Goal: Task Accomplishment & Management: Use online tool/utility

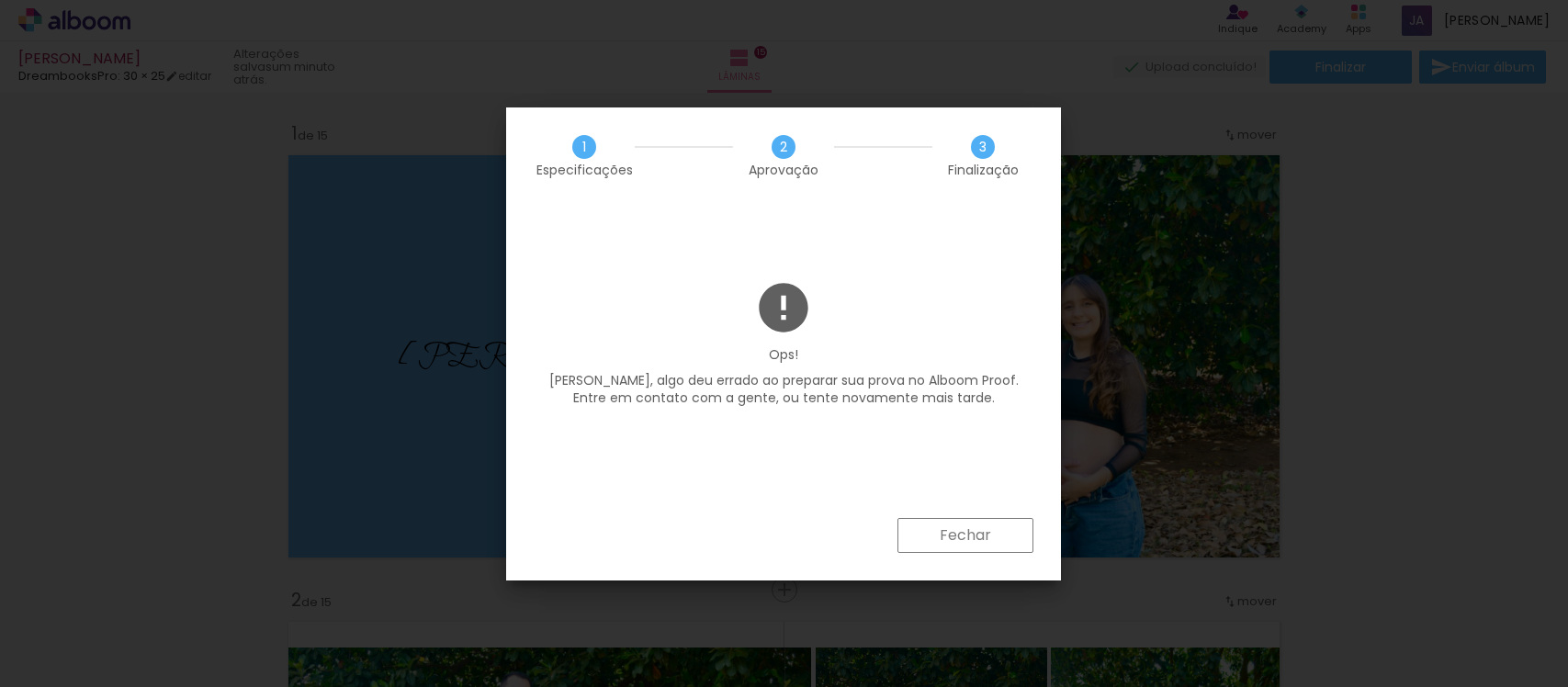
click at [0, 0] on slot "Fechar" at bounding box center [0, 0] width 0 height 0
click at [956, 535] on iron-overlay-backdrop at bounding box center [784, 343] width 1568 height 687
click at [964, 536] on body "link( href="../../bower_components/polymer/polymer.html" rel="import" ) picture…" at bounding box center [784, 343] width 1568 height 687
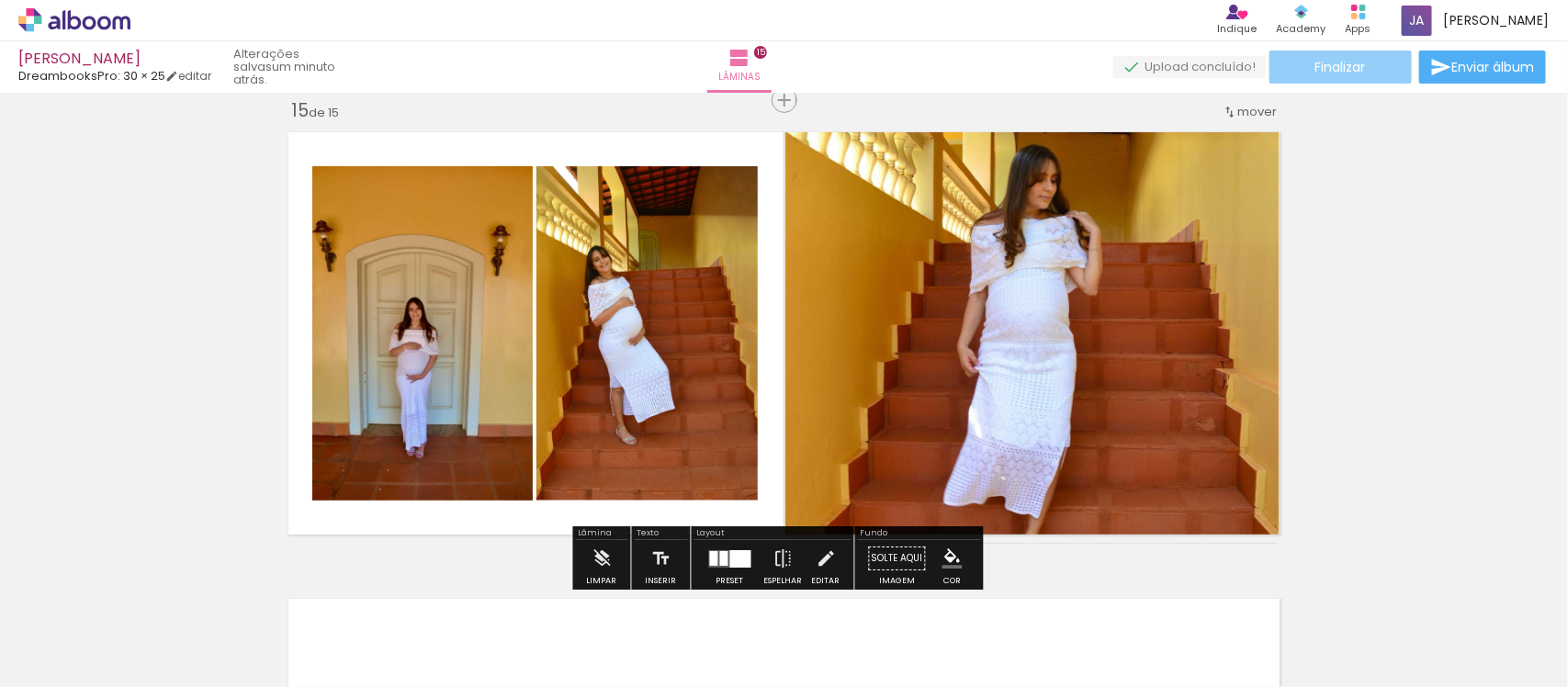
scroll to position [0, 2702]
click at [1365, 61] on paper-button "Finalizar" at bounding box center [1340, 67] width 143 height 33
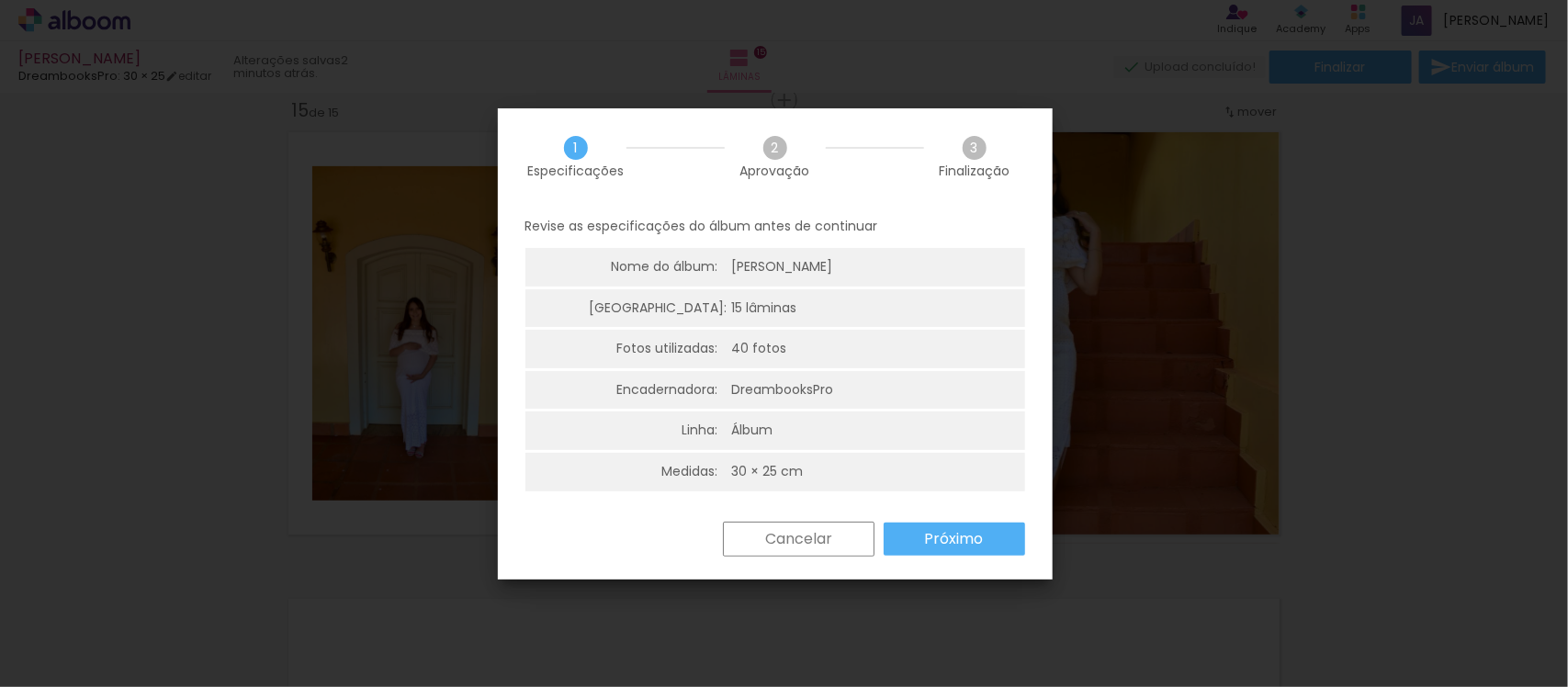
click at [0, 0] on slot "Próximo" at bounding box center [0, 0] width 0 height 0
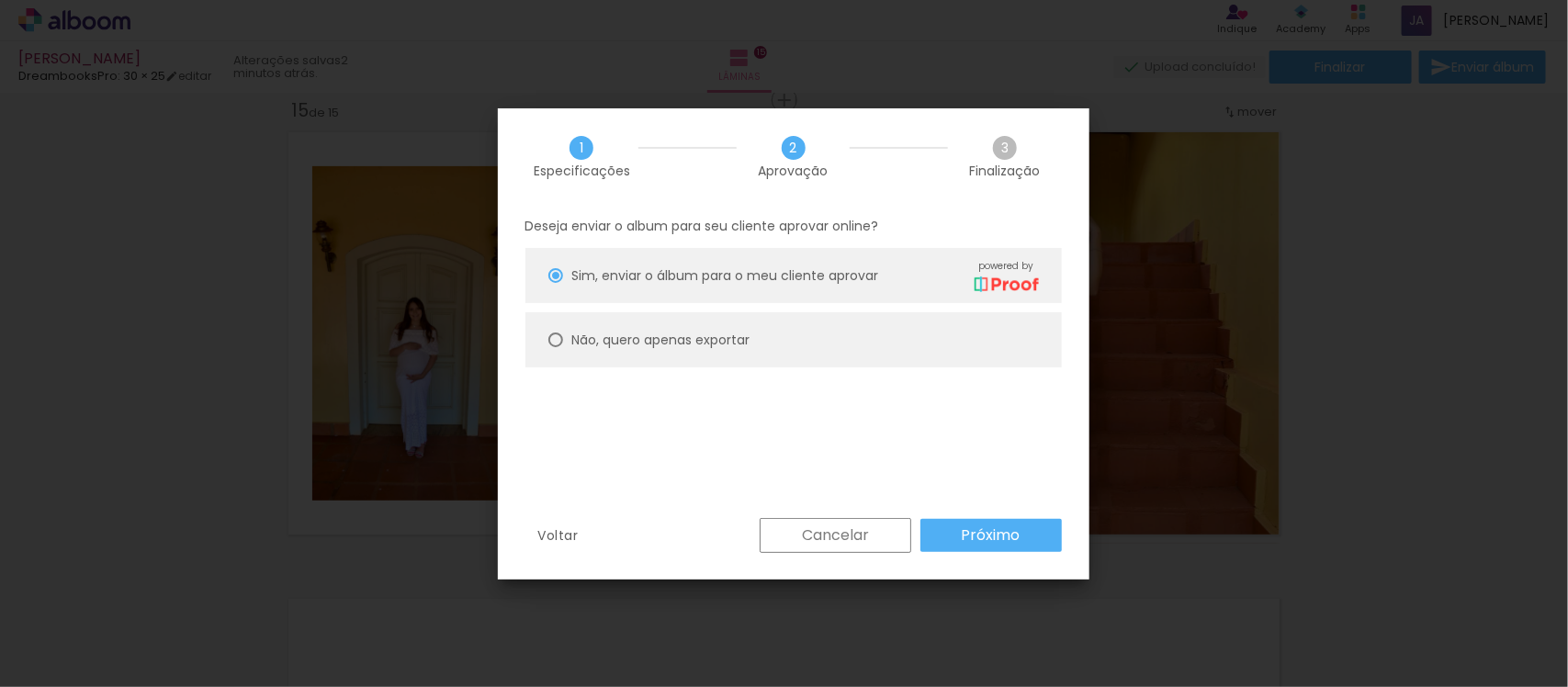
drag, startPoint x: 660, startPoint y: 339, endPoint x: 655, endPoint y: 348, distance: 10.3
click at [0, 0] on slot "Não, quero apenas exportar" at bounding box center [0, 0] width 0 height 0
type paper-radio-button "on"
click at [973, 520] on paper-button "Próximo" at bounding box center [991, 535] width 142 height 33
type input "Alta, 300 DPI"
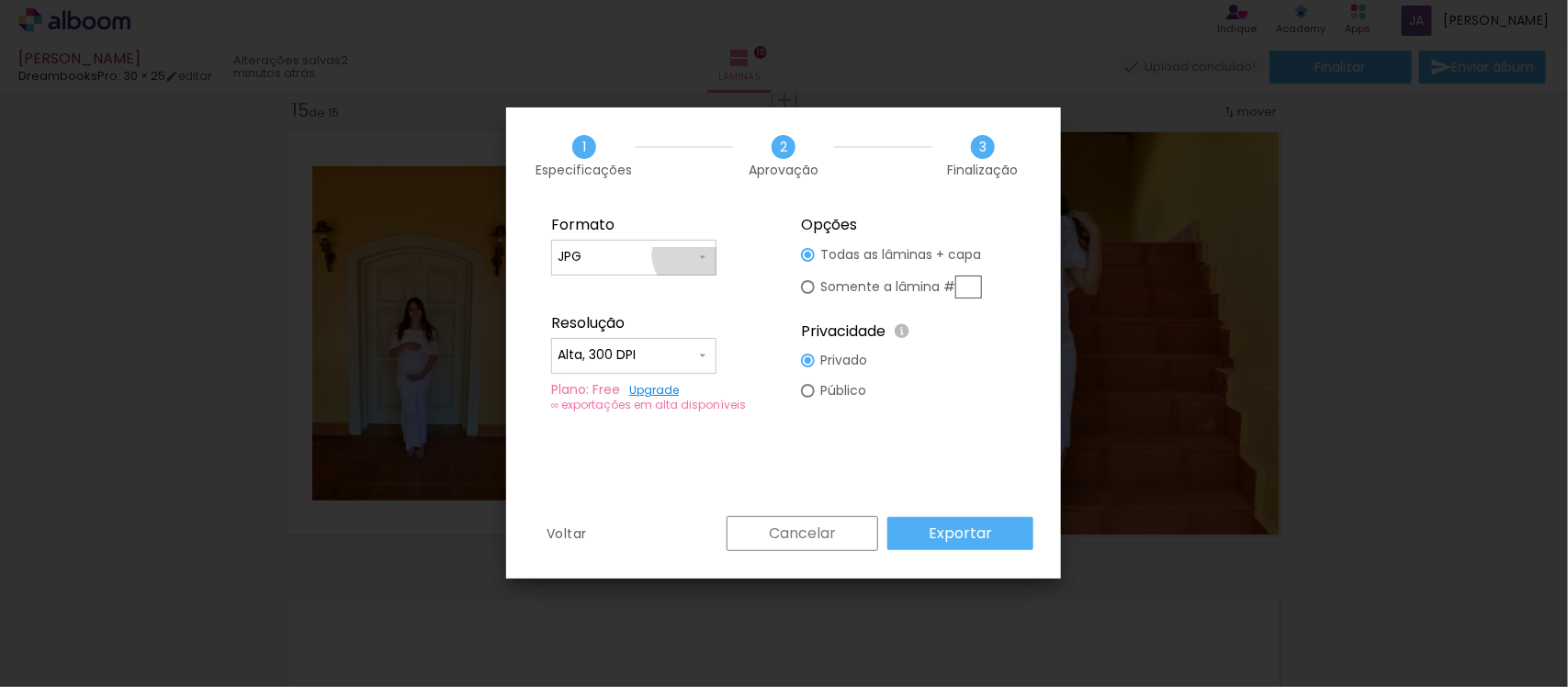
click at [690, 255] on input "JPG" at bounding box center [626, 257] width 138 height 18
click at [752, 291] on fieldset "Formato JPG PDF Resolução Alta, 300 DPI Baixa Plano: Free Upgrade ∞ exportações…" at bounding box center [658, 314] width 246 height 219
click at [691, 347] on input "Alta, 300 DPI" at bounding box center [626, 355] width 138 height 18
click at [759, 357] on fieldset "Formato JPG PDF Resolução Alta, 300 DPI Baixa Plano: Free Upgrade ∞ exportações…" at bounding box center [658, 314] width 246 height 219
click at [0, 0] on slot "Exportar" at bounding box center [0, 0] width 0 height 0
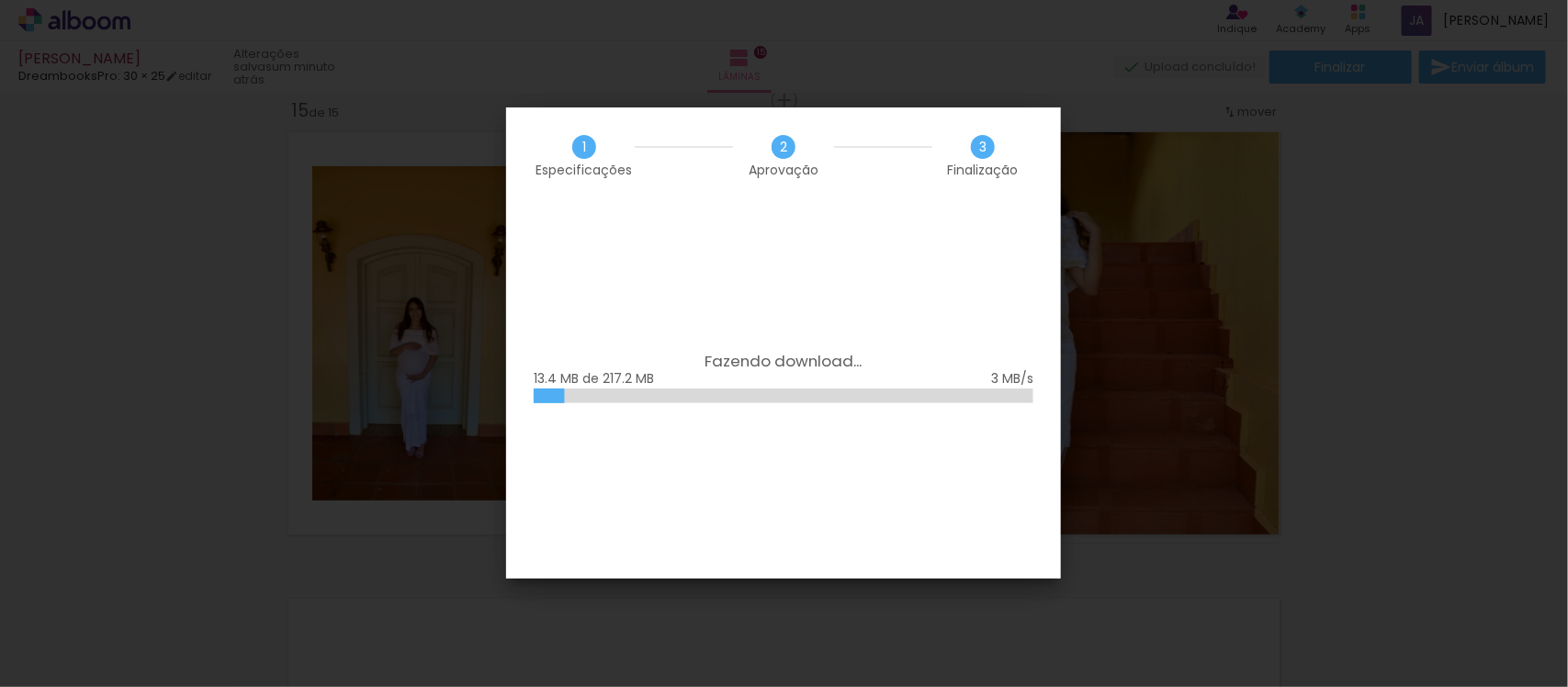
scroll to position [0, 2702]
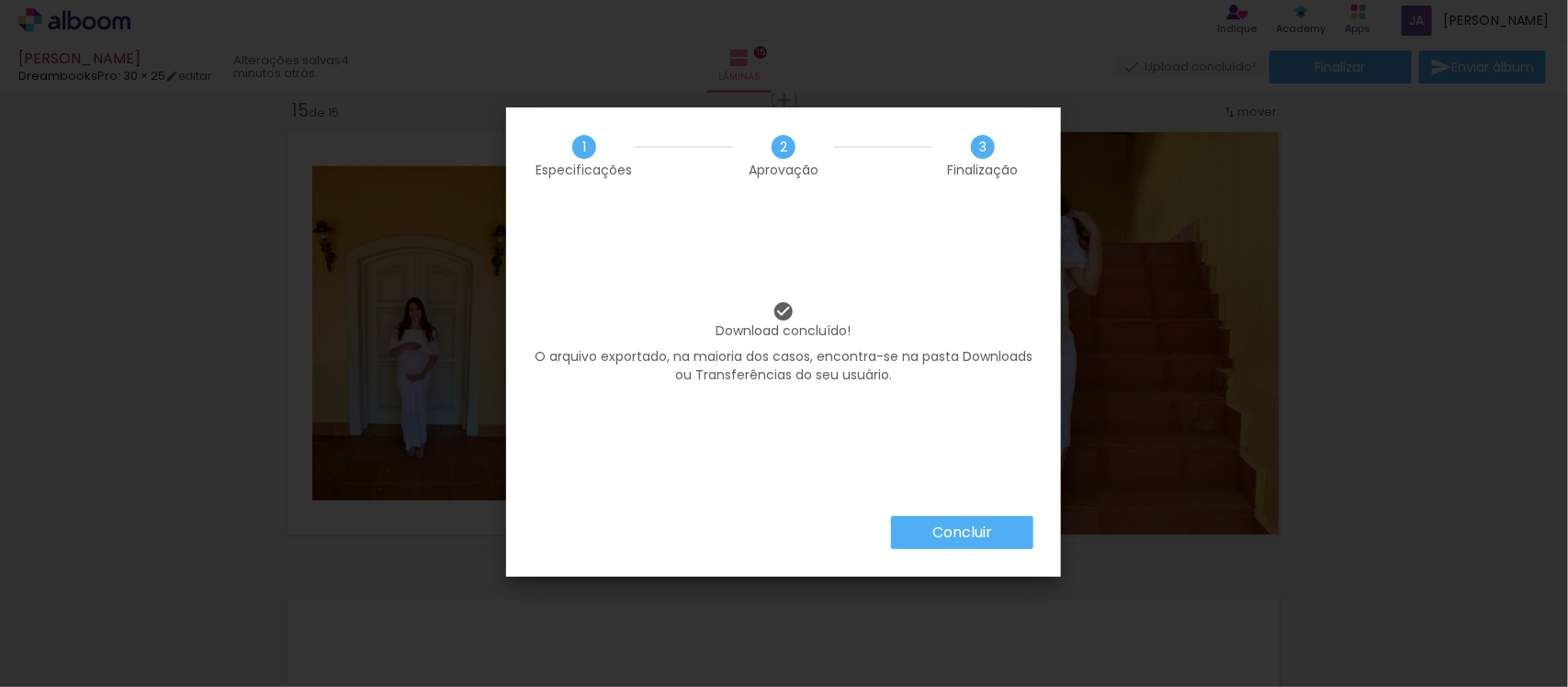
click at [973, 518] on paper-button "Concluir" at bounding box center [962, 532] width 143 height 33
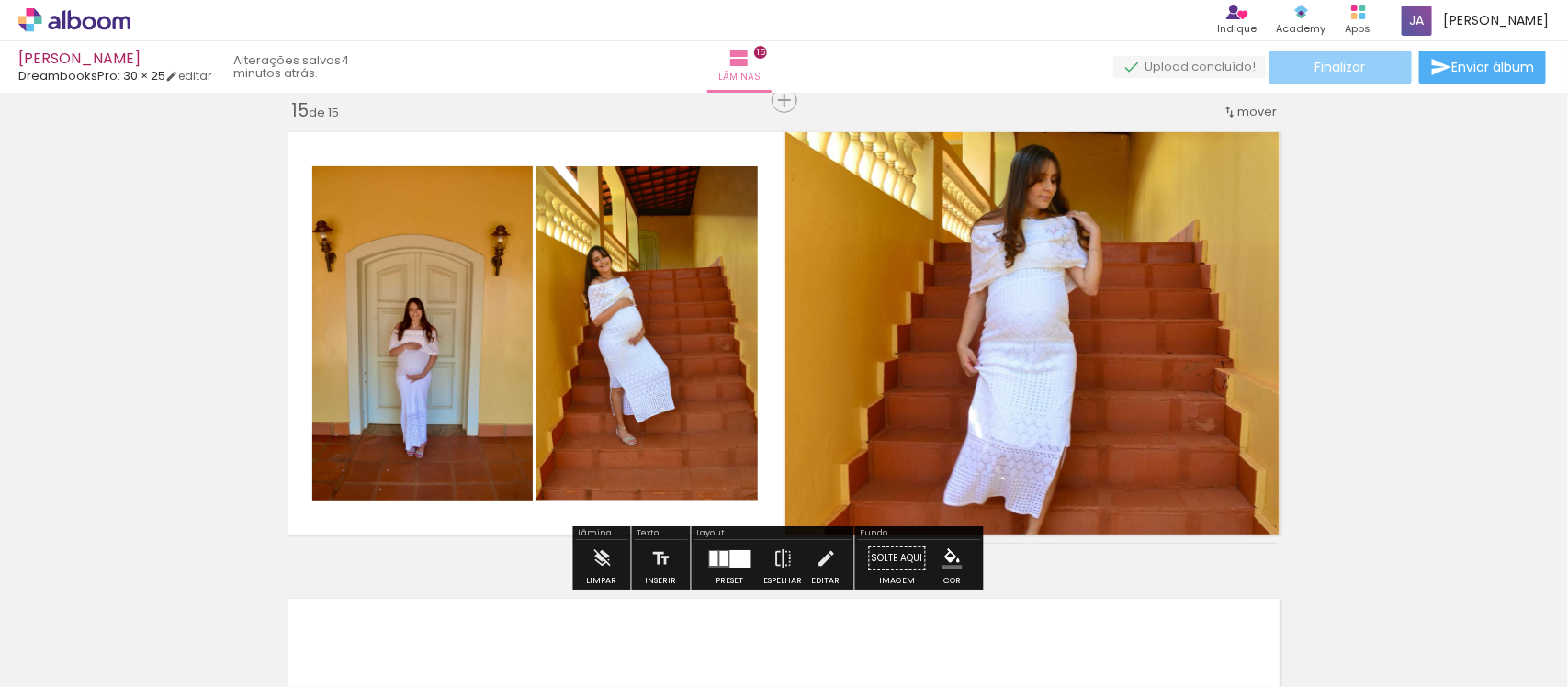
click at [1317, 77] on paper-button "Finalizar" at bounding box center [1340, 67] width 143 height 33
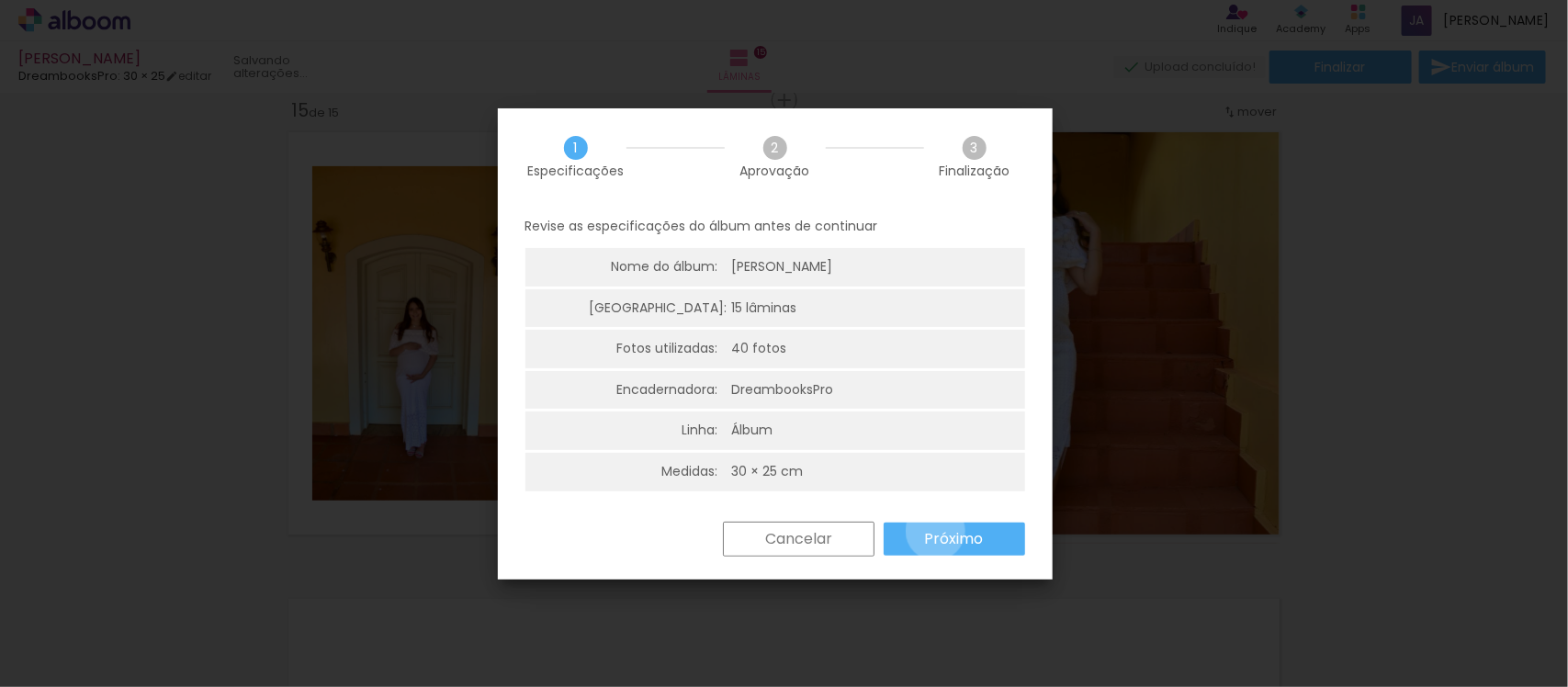
click at [0, 0] on slot "Próximo" at bounding box center [0, 0] width 0 height 0
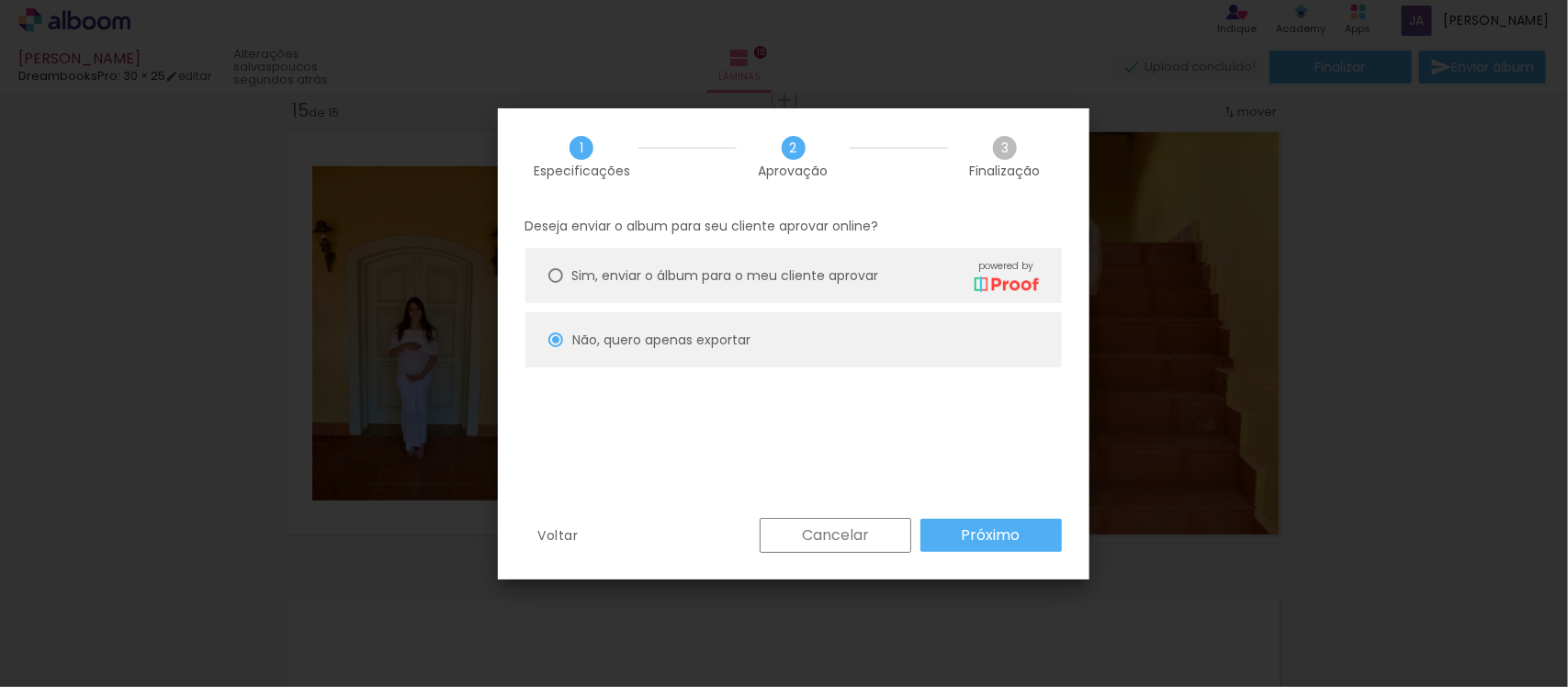
click at [0, 0] on slot "Próximo" at bounding box center [0, 0] width 0 height 0
type input "Alta, 300 DPI"
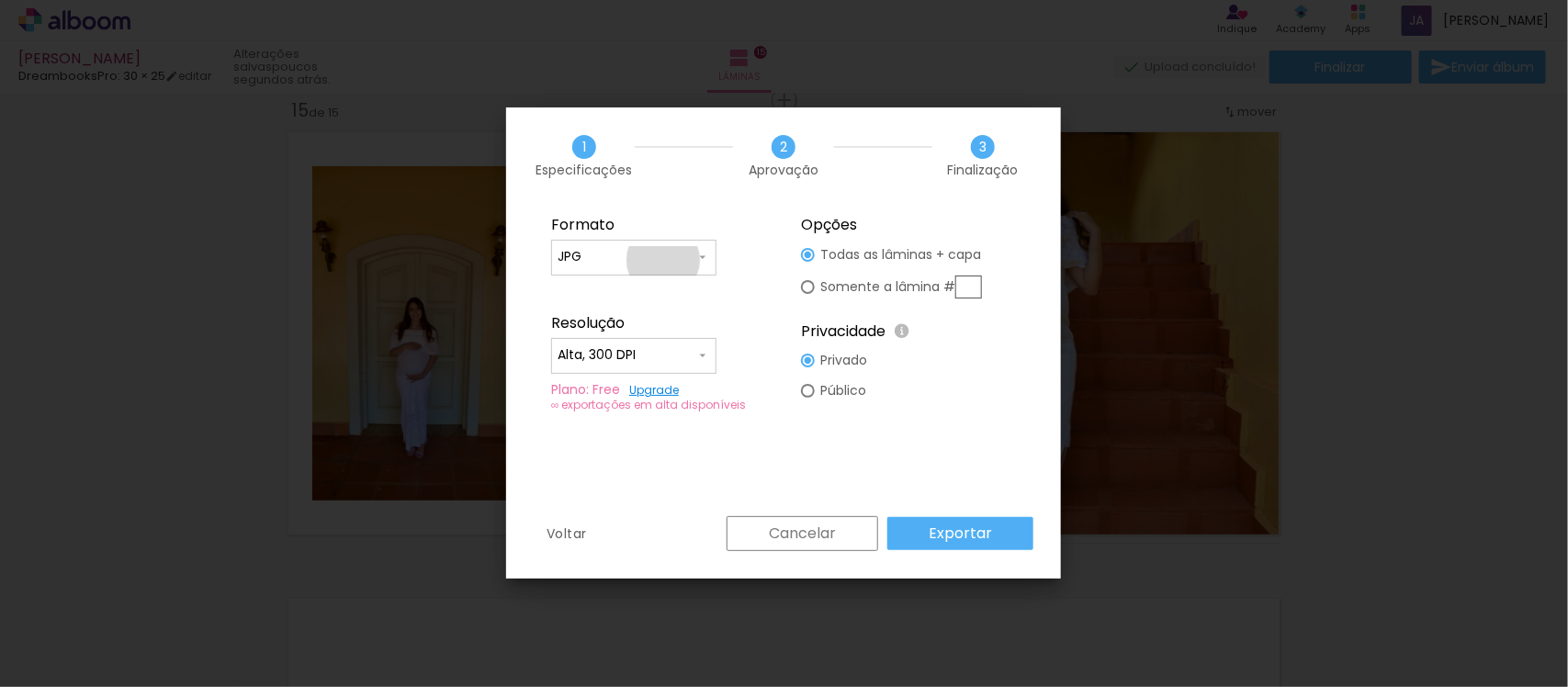
drag, startPoint x: 663, startPoint y: 260, endPoint x: 650, endPoint y: 297, distance: 39.2
click at [662, 260] on input "JPG" at bounding box center [626, 257] width 138 height 18
click at [639, 293] on paper-item "PDF" at bounding box center [634, 291] width 165 height 37
type input "PDF"
click at [963, 520] on paper-button "Exportar" at bounding box center [960, 533] width 147 height 33
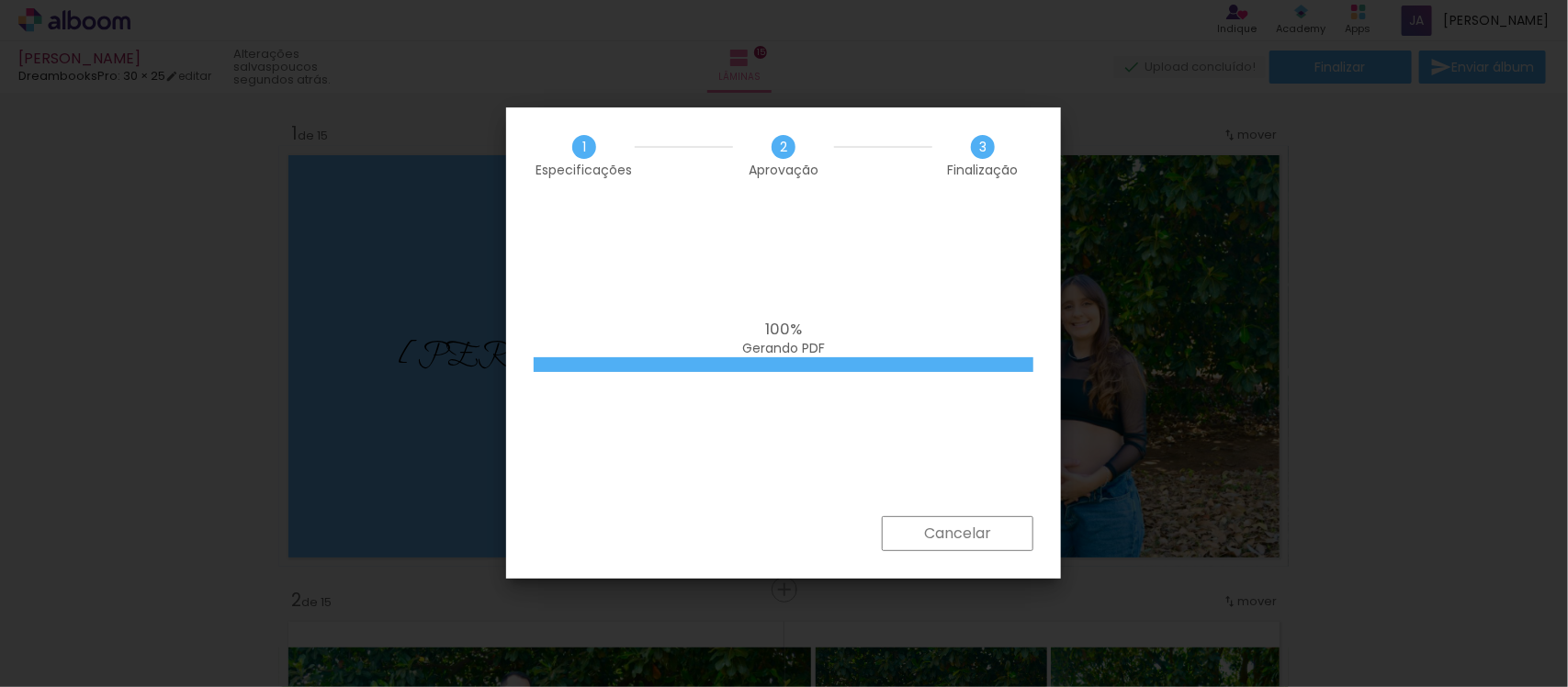
scroll to position [0, 2702]
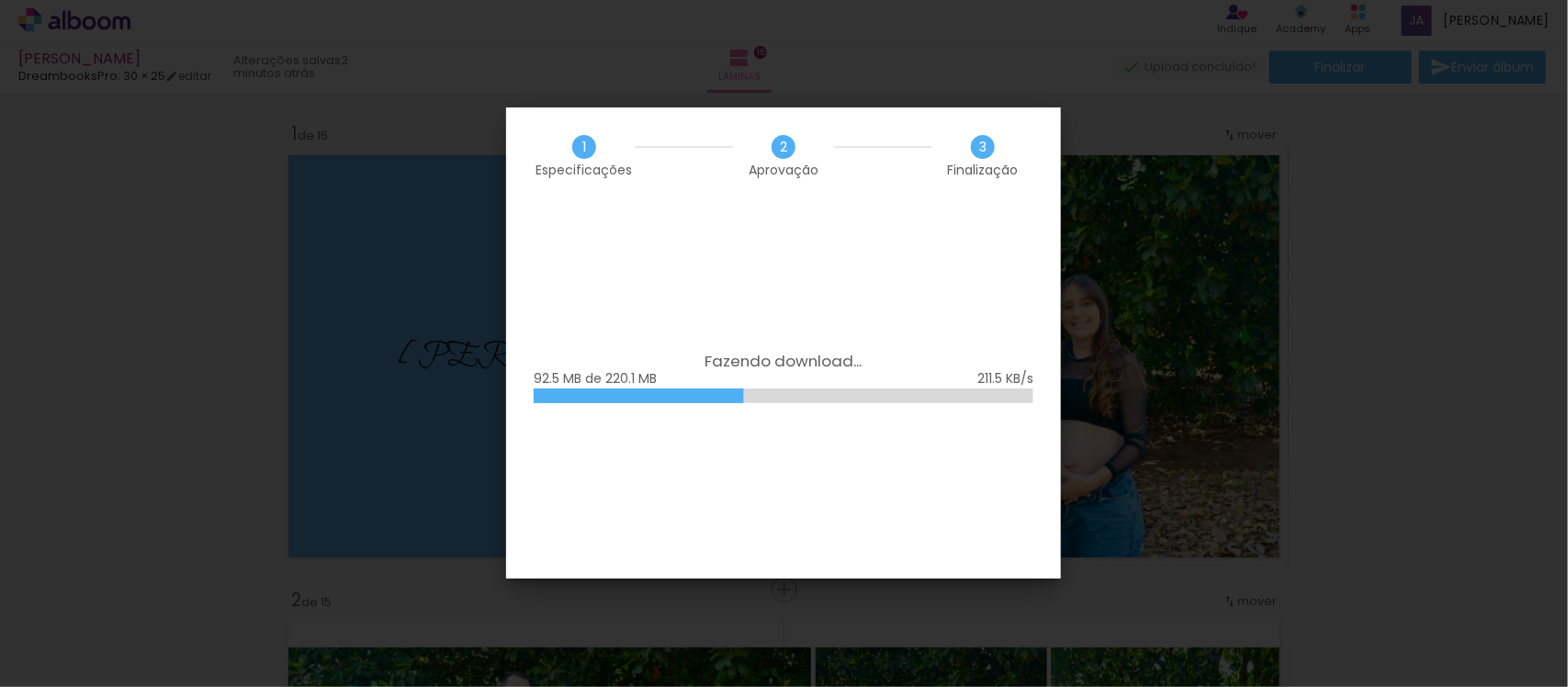
scroll to position [0, 2702]
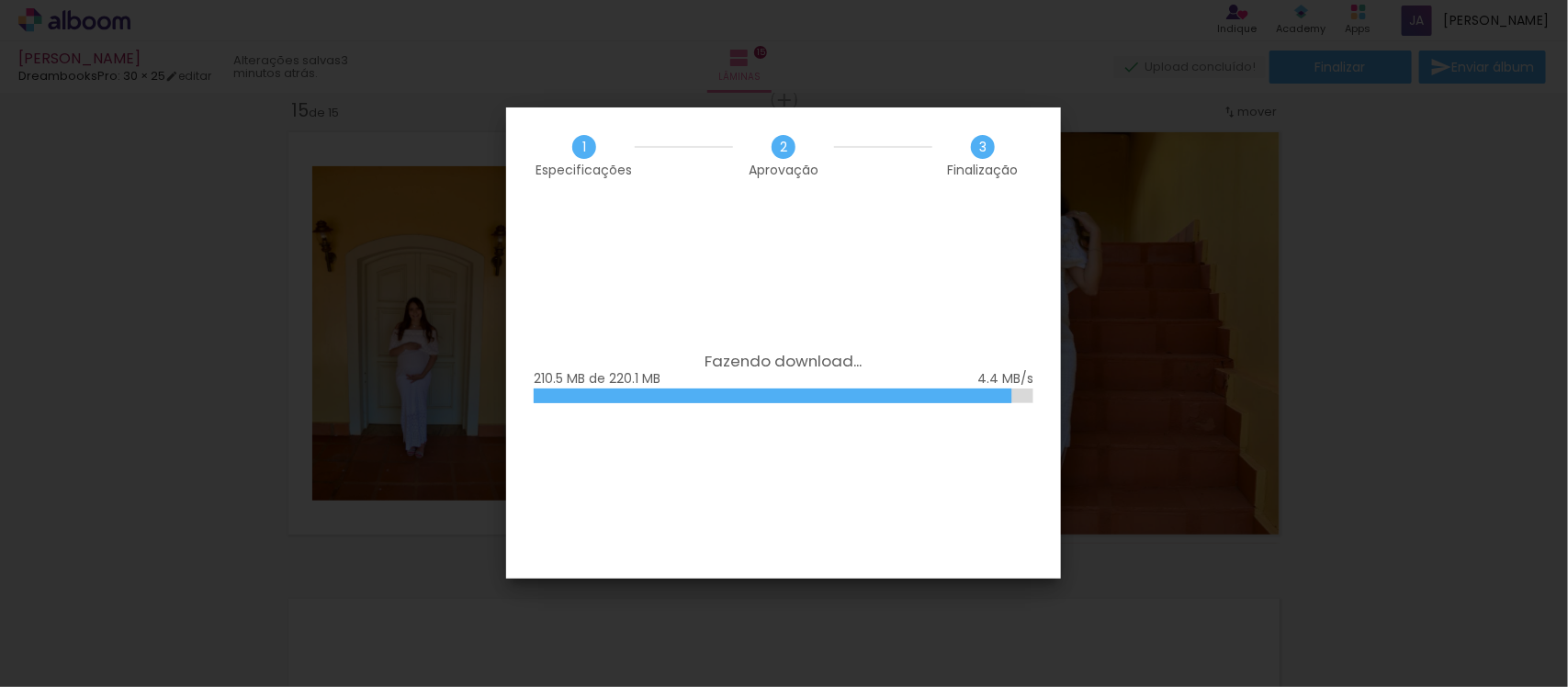
scroll to position [0, 2702]
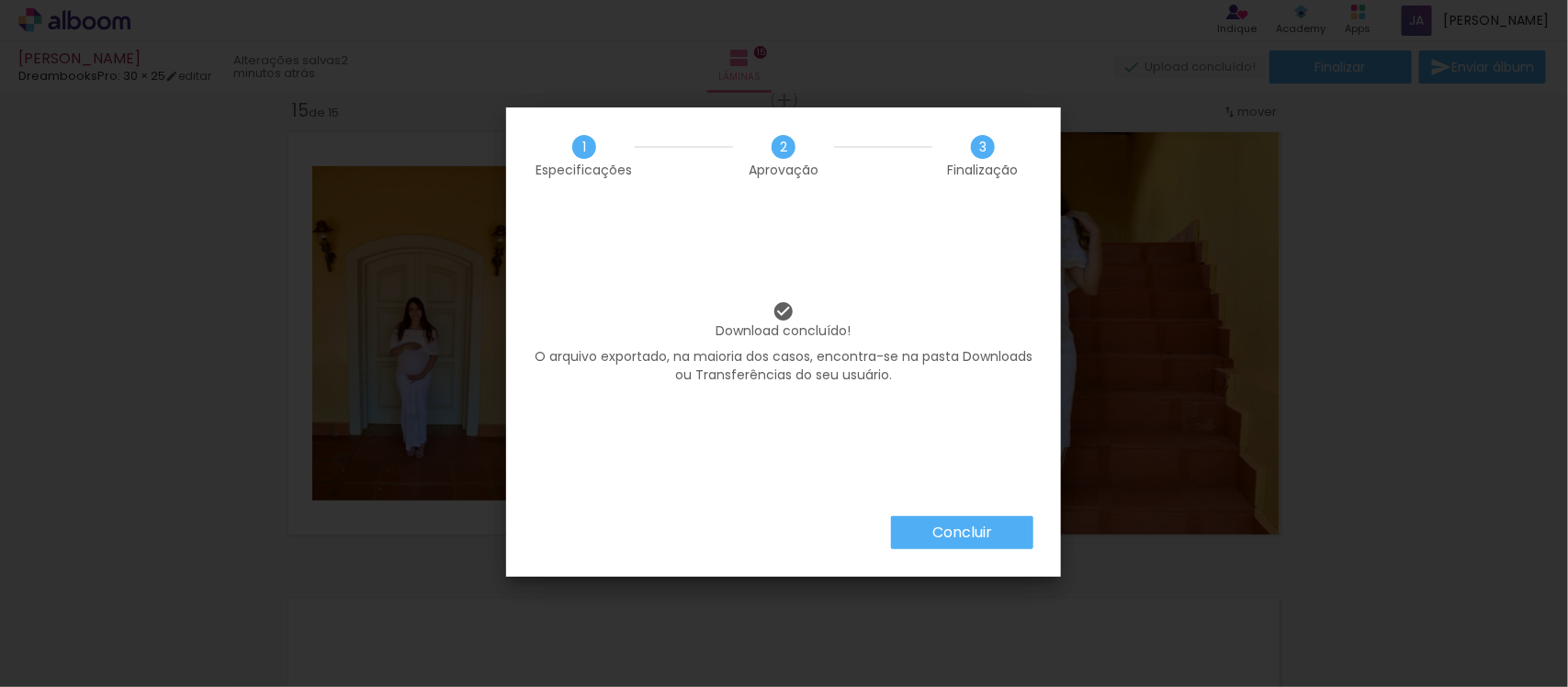
click at [0, 0] on slot "Concluir" at bounding box center [0, 0] width 0 height 0
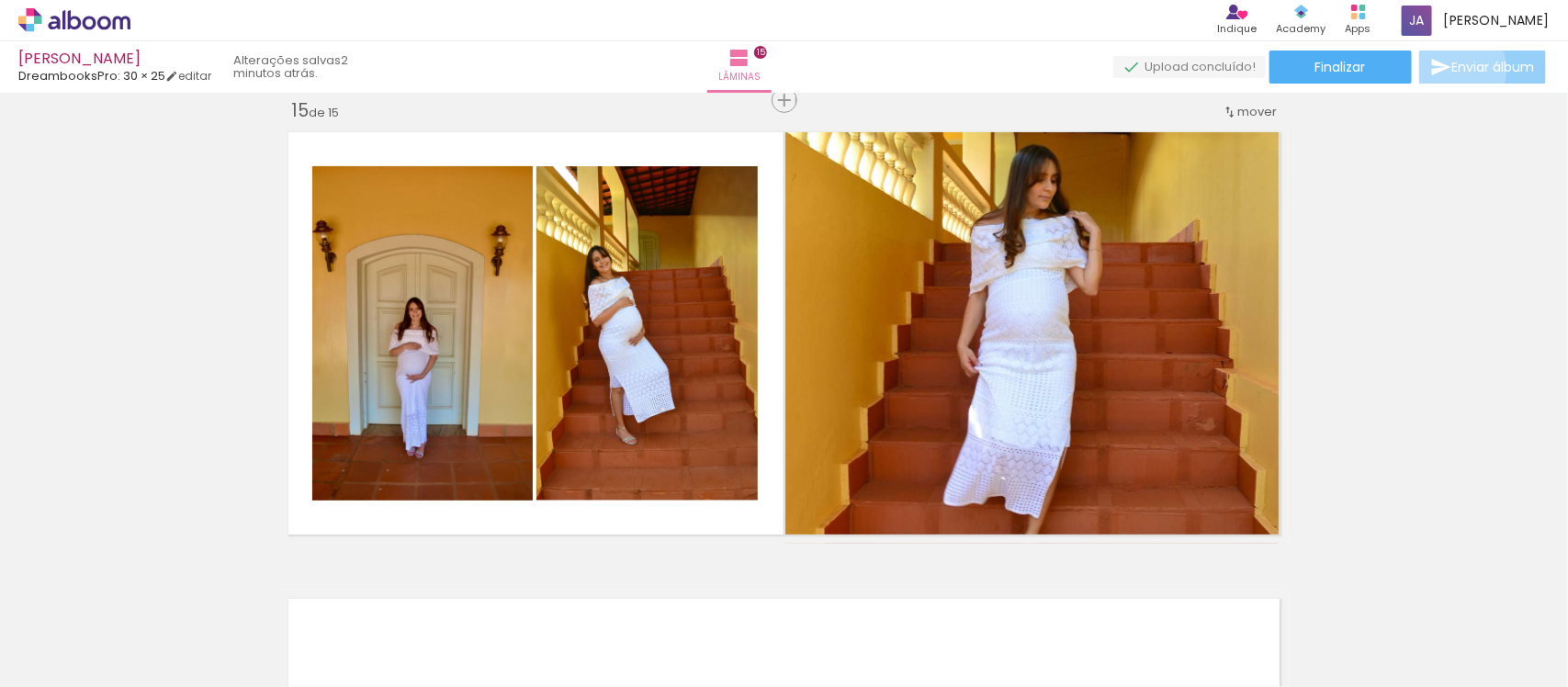
click at [1452, 70] on span "Enviar álbum" at bounding box center [1493, 67] width 83 height 13
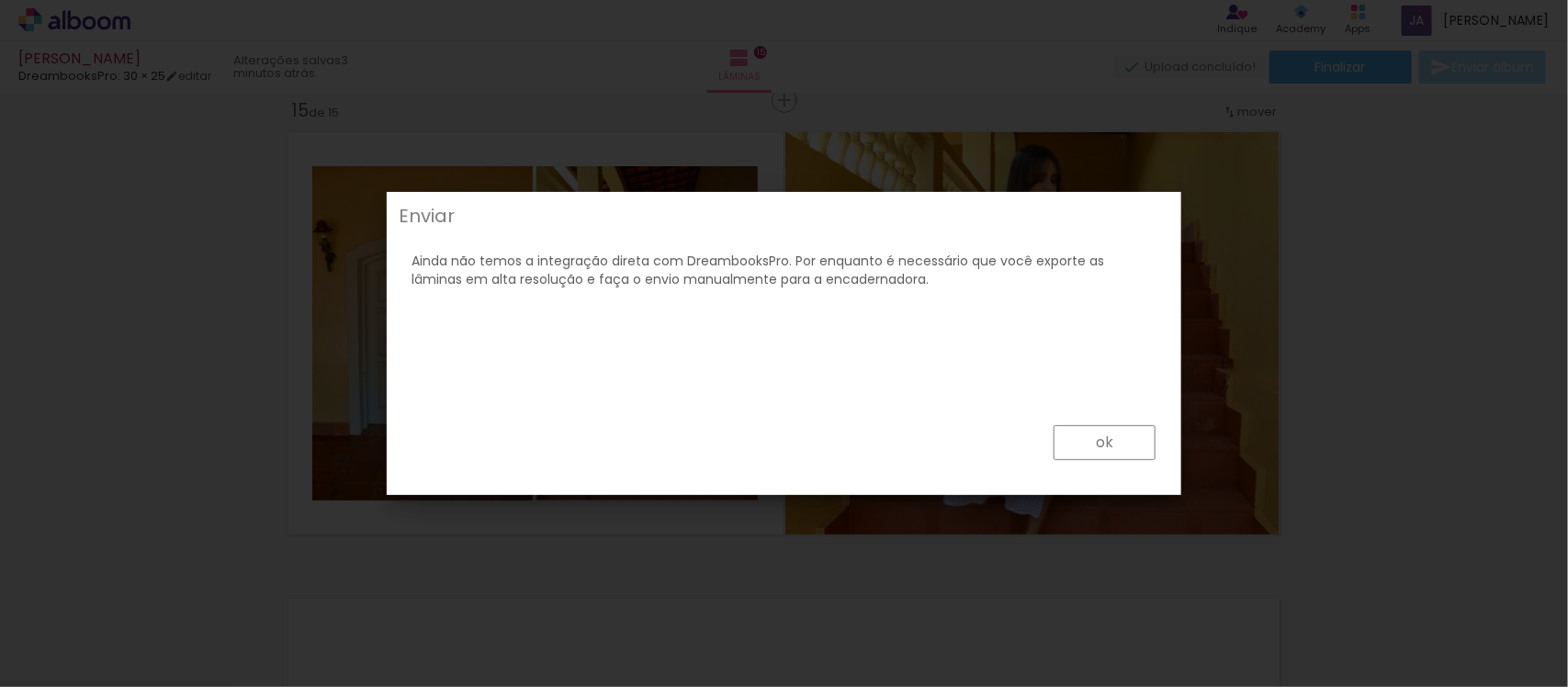
click at [904, 288] on div "Ainda não temos a integração direta com DreambooksPro. Por enquanto é necessári…" at bounding box center [784, 260] width 784 height 56
click at [1063, 443] on paper-button "ok" at bounding box center [1104, 443] width 102 height 35
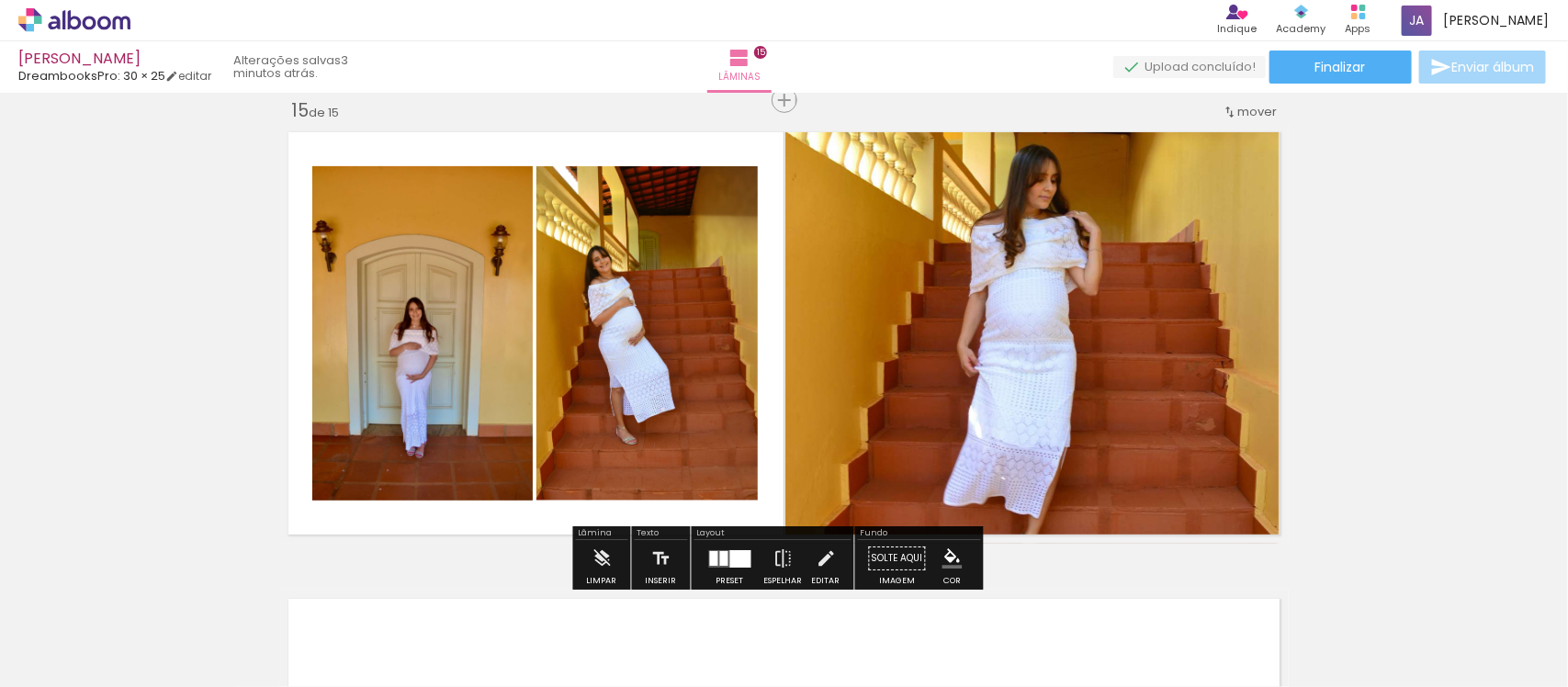
scroll to position [0, 2702]
click at [1340, 73] on span "Finalizar" at bounding box center [1341, 67] width 51 height 13
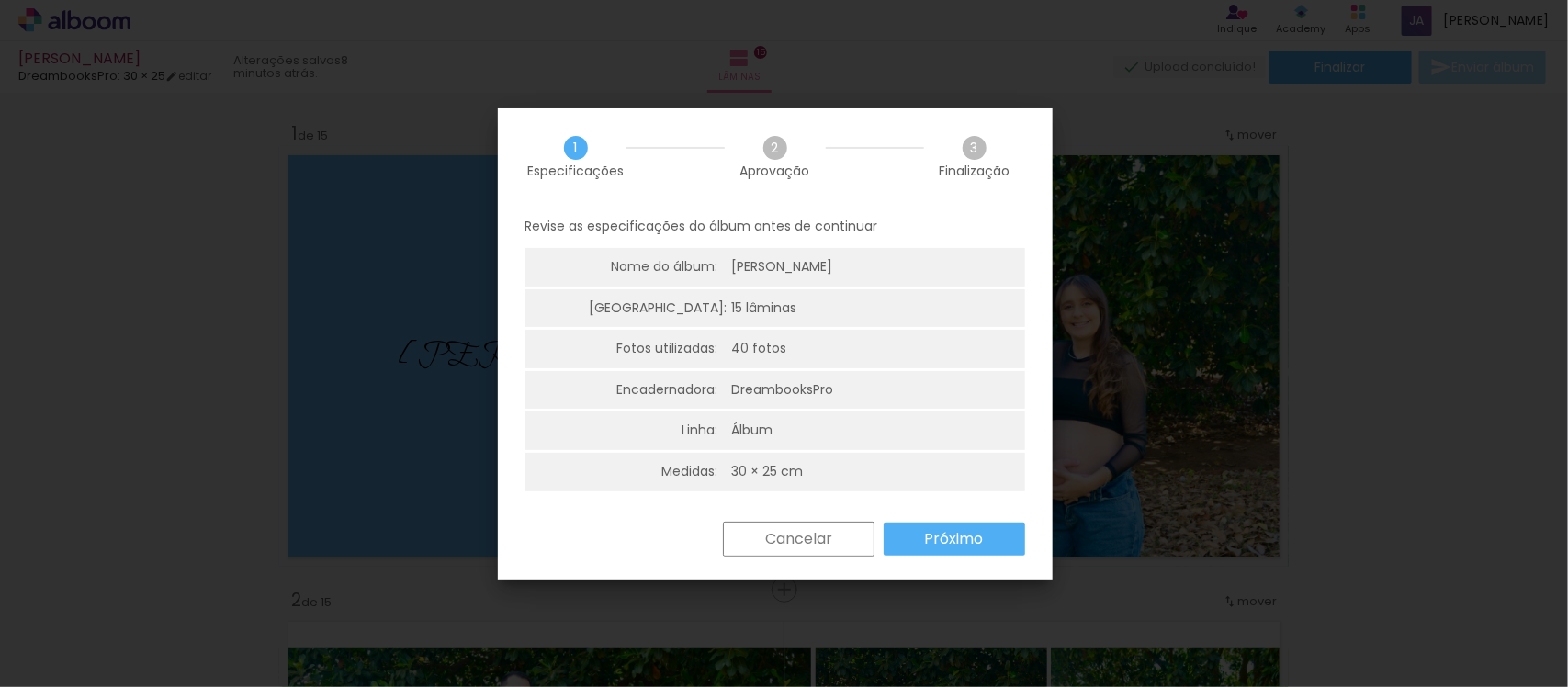
scroll to position [0, 2702]
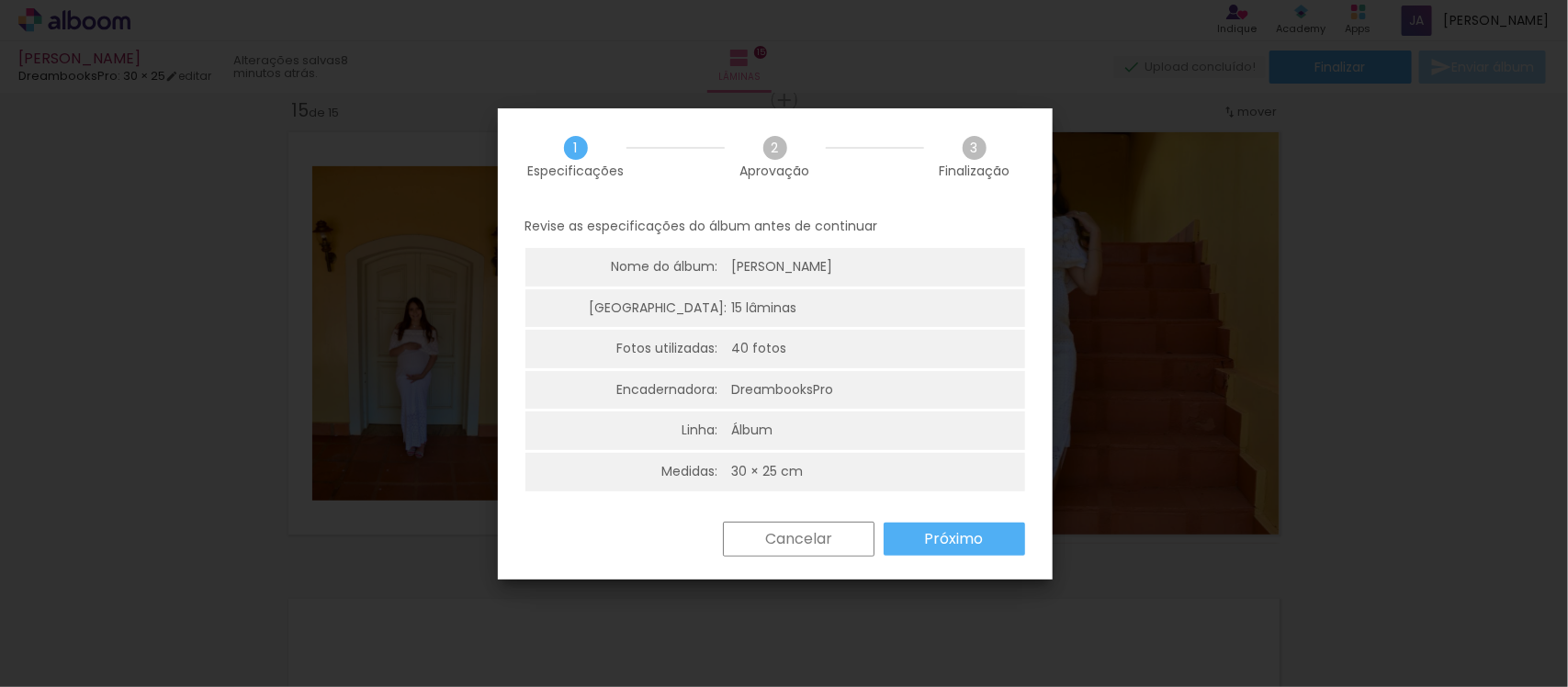
drag, startPoint x: 764, startPoint y: 399, endPoint x: 760, endPoint y: 382, distance: 17.5
click at [764, 394] on li "Encadernadora: DreambooksPro" at bounding box center [775, 390] width 499 height 39
click at [764, 359] on li "Fotos utilizadas: 40 fotos" at bounding box center [775, 349] width 499 height 39
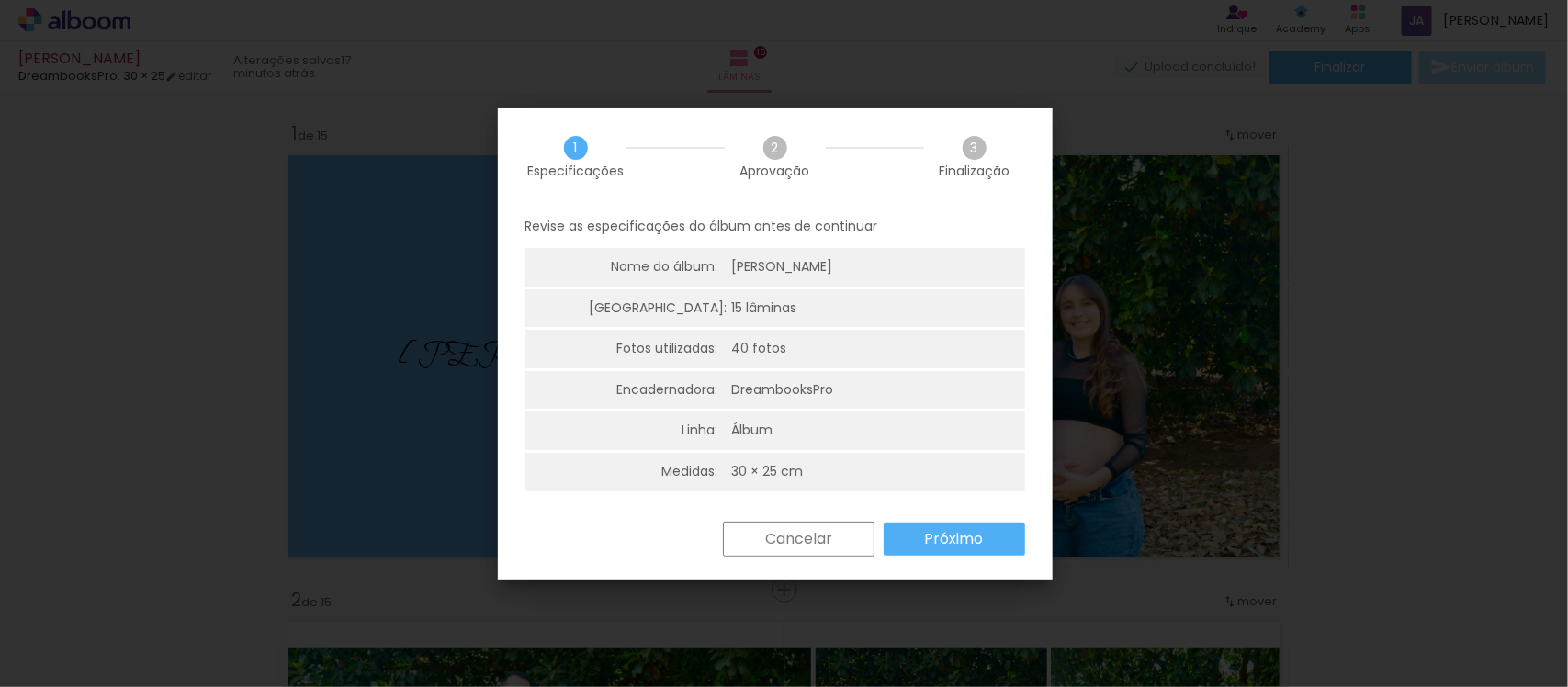
scroll to position [0, 2702]
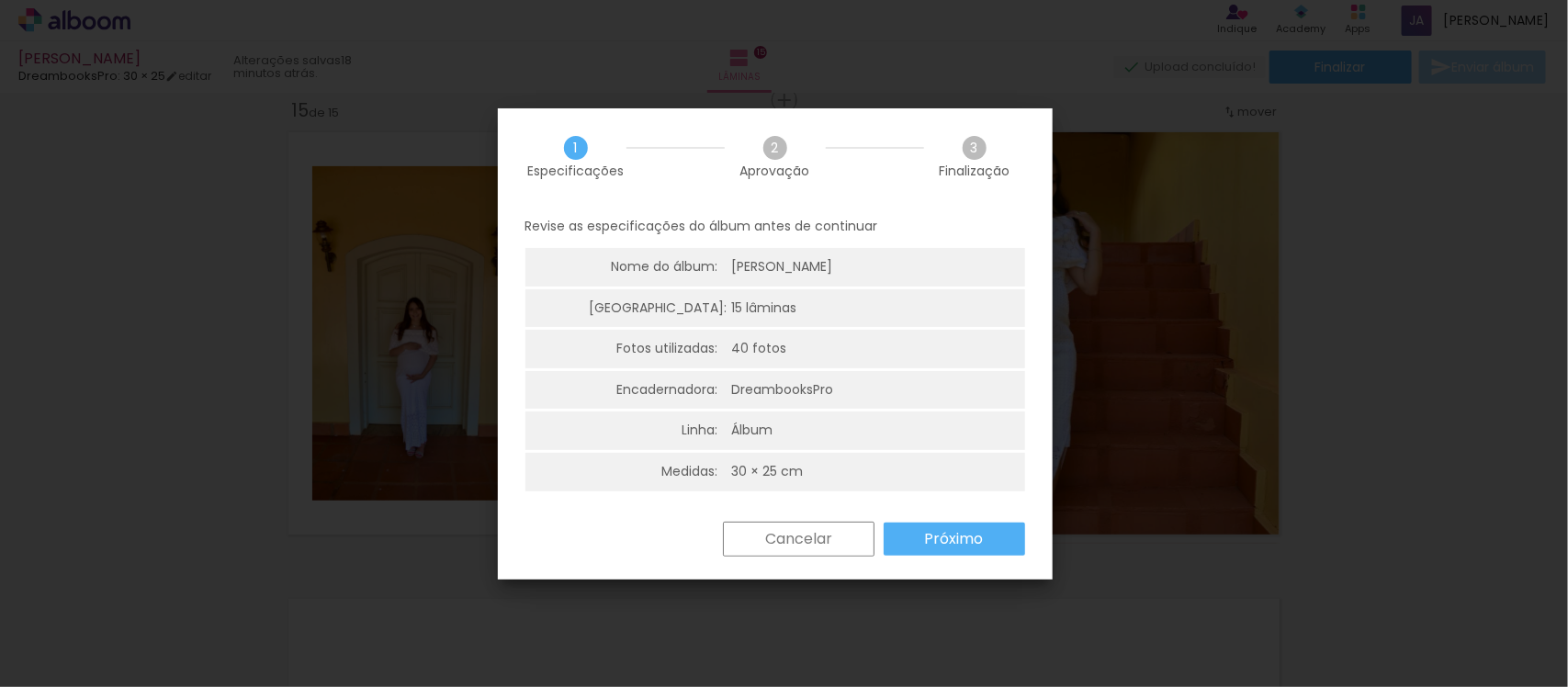
scroll to position [0, 2702]
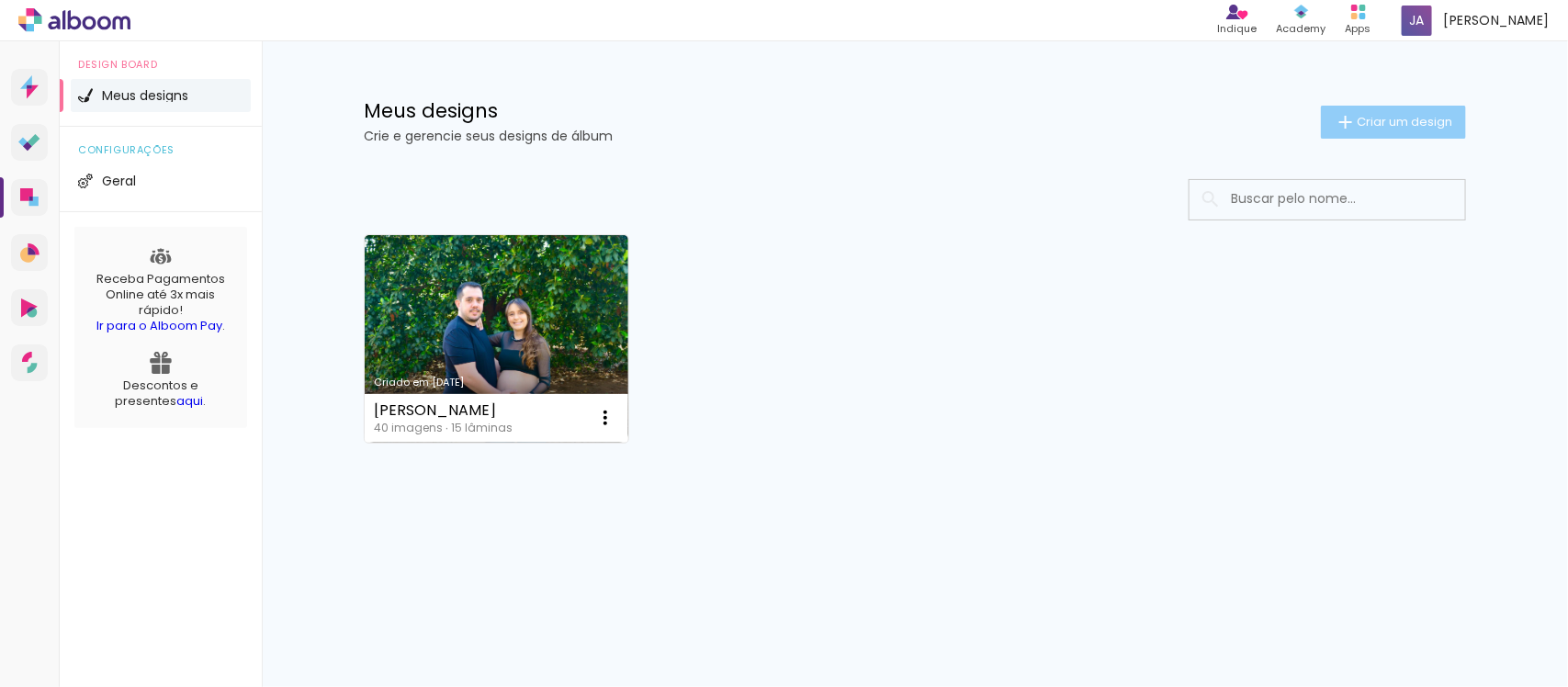
click at [1335, 129] on iron-icon at bounding box center [1346, 122] width 22 height 22
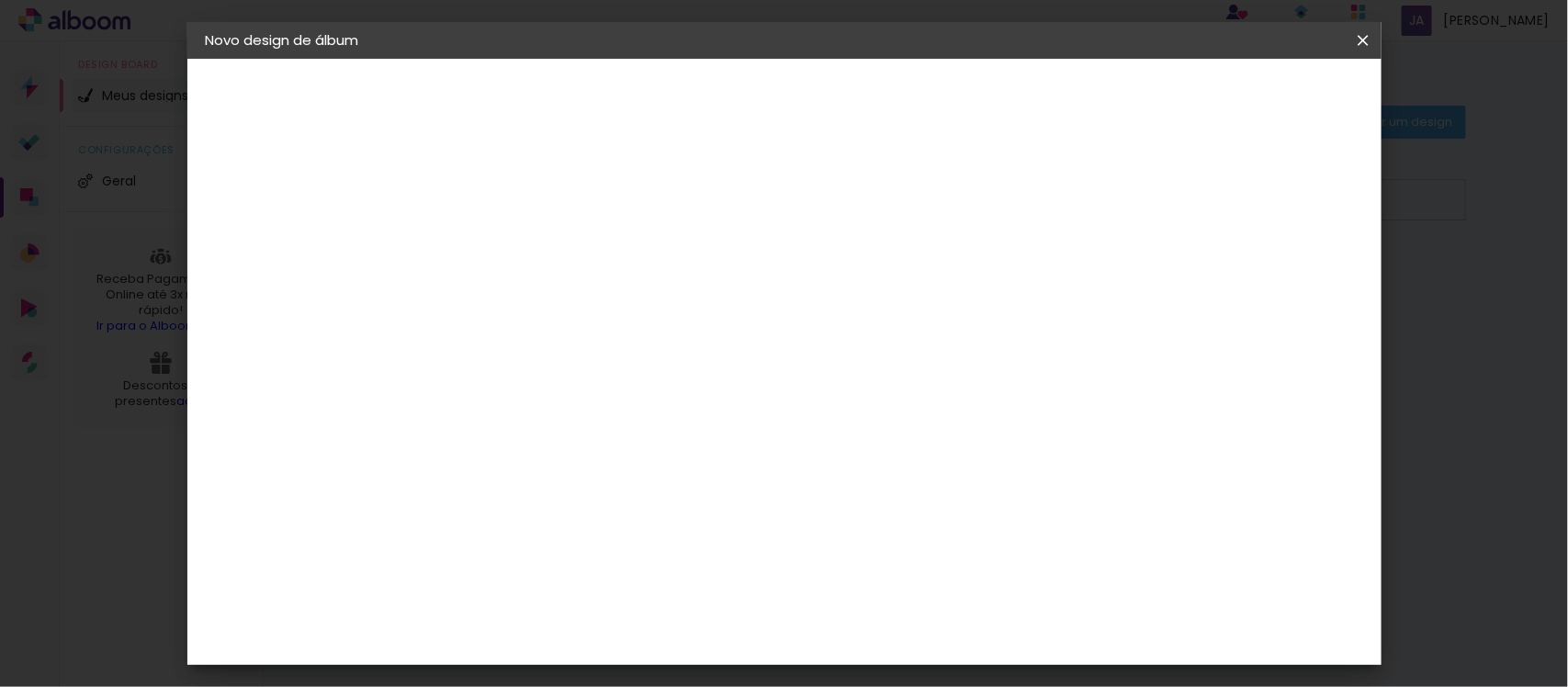
click at [506, 236] on input at bounding box center [506, 246] width 0 height 29
type input "[PERSON_NAME]"
type paper-input "[PERSON_NAME]"
click at [586, 113] on header "Informações Dê um título ao seu álbum. Avançar" at bounding box center [506, 114] width 159 height 110
click at [695, 111] on paper-button "Avançar" at bounding box center [649, 97] width 90 height 31
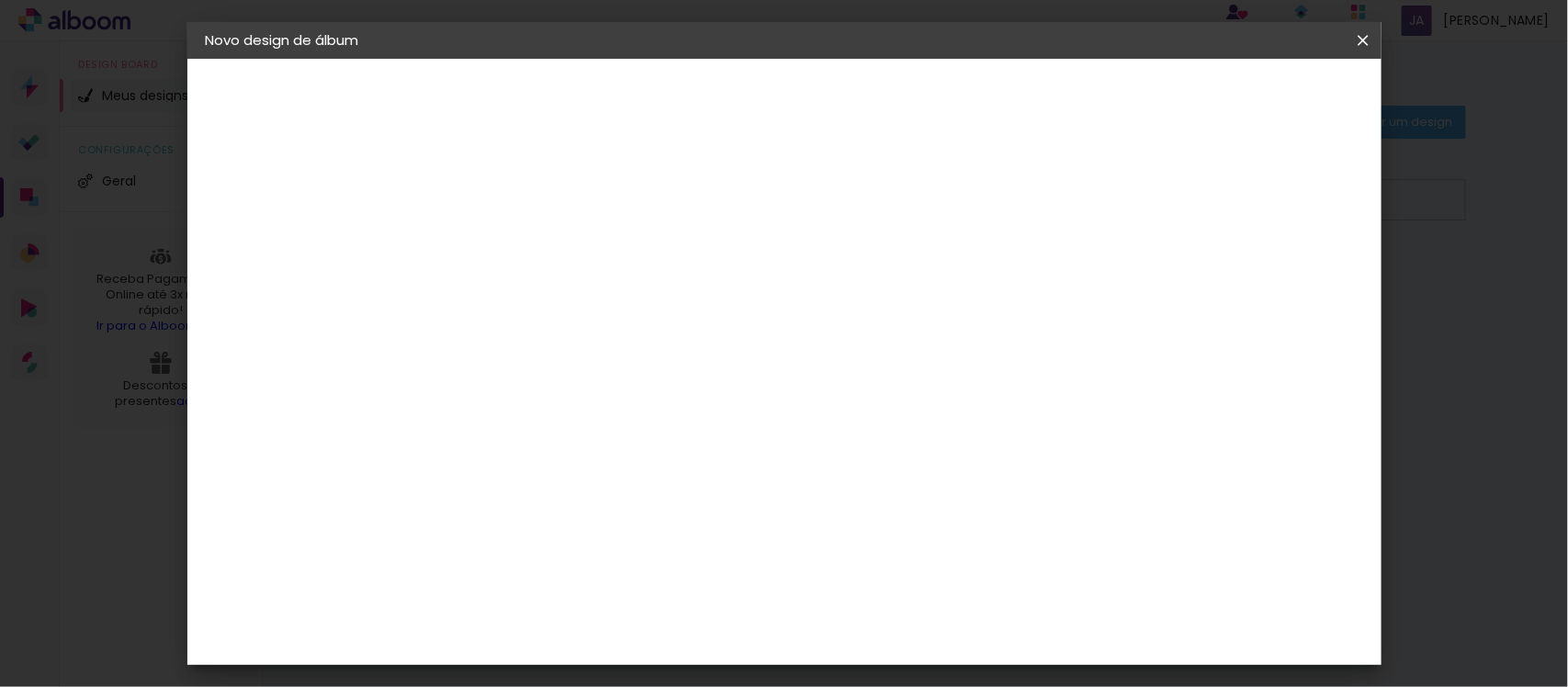
click at [0, 0] on slot "Tamanho Livre" at bounding box center [0, 0] width 0 height 0
click at [708, 285] on span at bounding box center [707, 279] width 4 height 15
click at [506, 557] on div "F1" at bounding box center [499, 564] width 13 height 15
click at [849, 107] on paper-button "Avançar" at bounding box center [804, 97] width 90 height 31
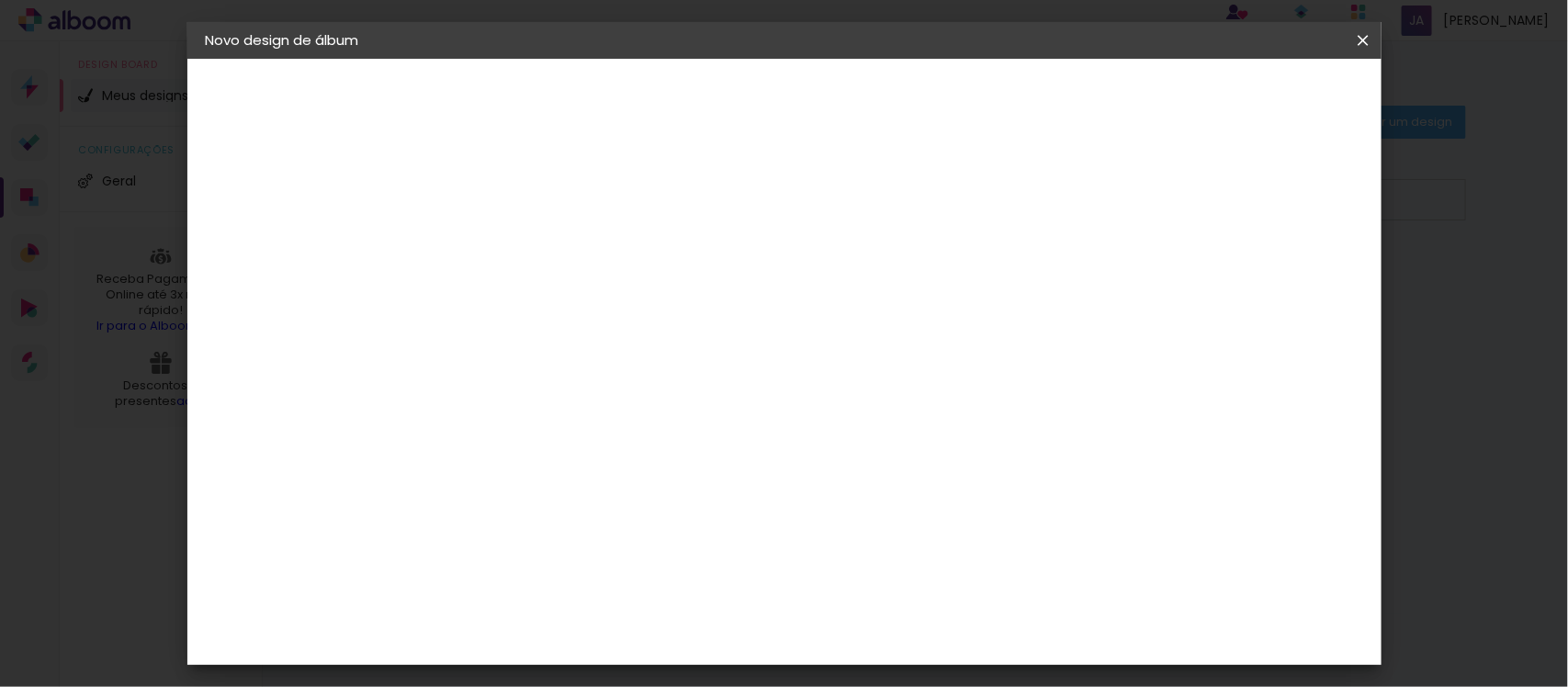
click at [606, 332] on paper-input-container "Linha" at bounding box center [552, 321] width 107 height 47
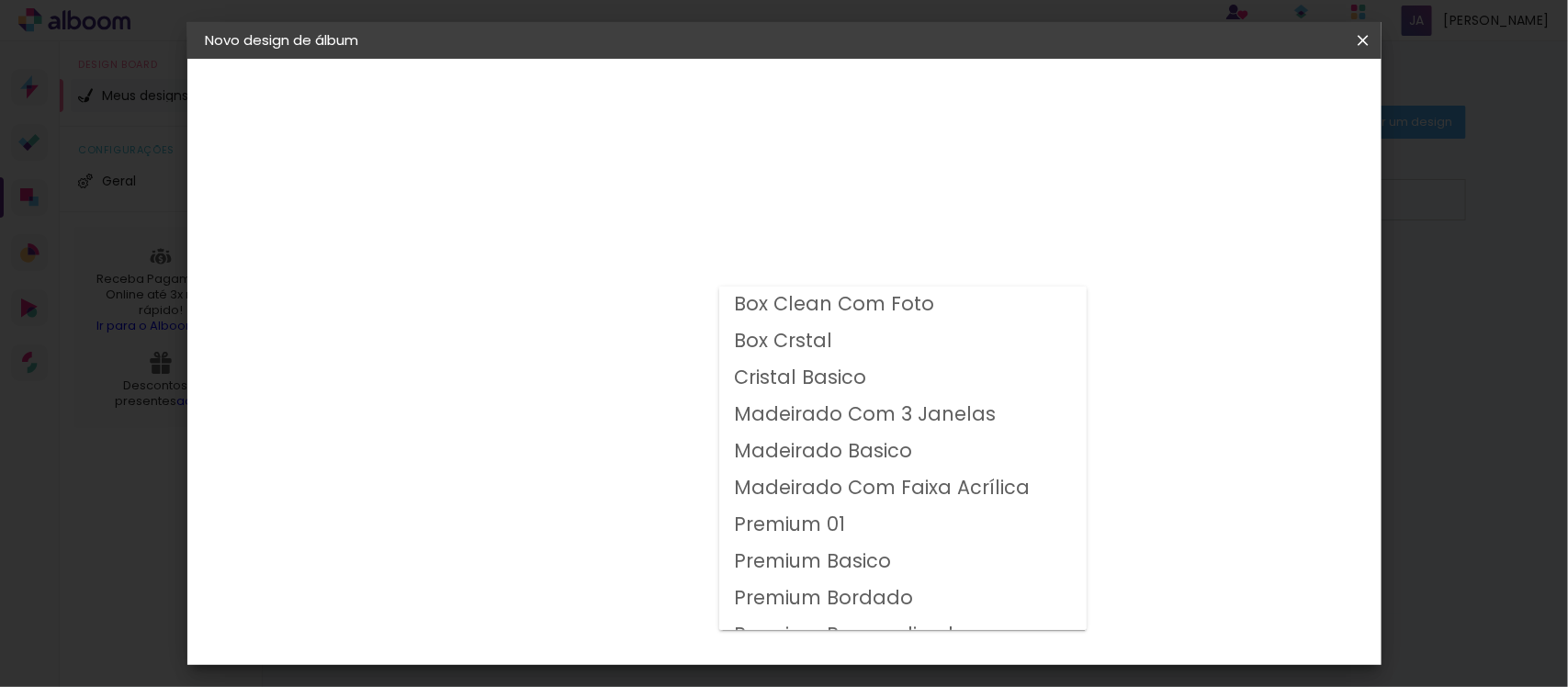
click at [0, 0] on slot "Madeirado Com Faixa Acrílica" at bounding box center [0, 0] width 0 height 0
type input "Madeirado Com Faixa Acrílica"
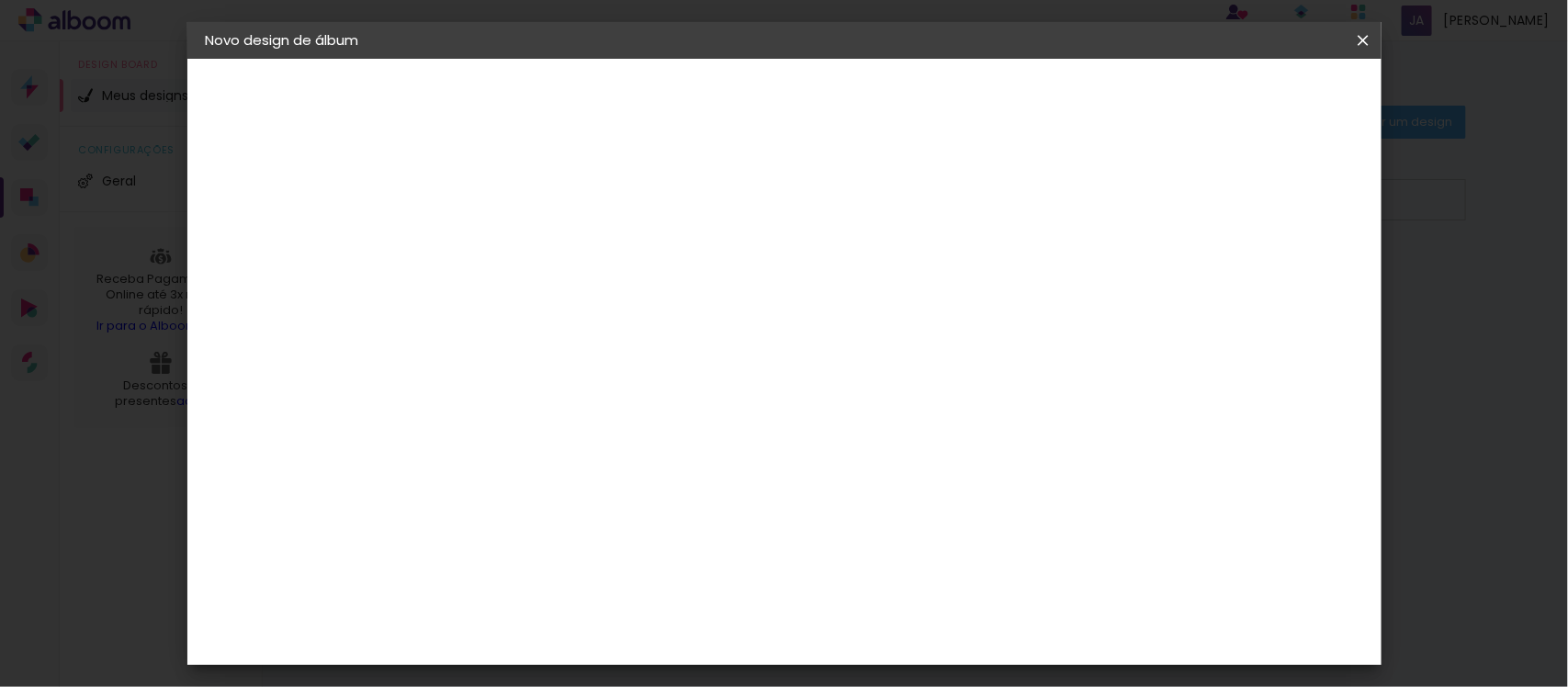
click at [698, 538] on span "30 × 40 cm" at bounding box center [664, 557] width 68 height 38
click at [805, 405] on div "Opções disponíveis Box Clean Com Foto Box Crstal Cristal Basico Madeirado Com 3…" at bounding box center [629, 535] width 352 height 715
click at [0, 0] on slot "Avançar" at bounding box center [0, 0] width 0 height 0
click at [0, 0] on slot "Mostrar sangria" at bounding box center [0, 0] width 0 height 0
type paper-checkbox "on"
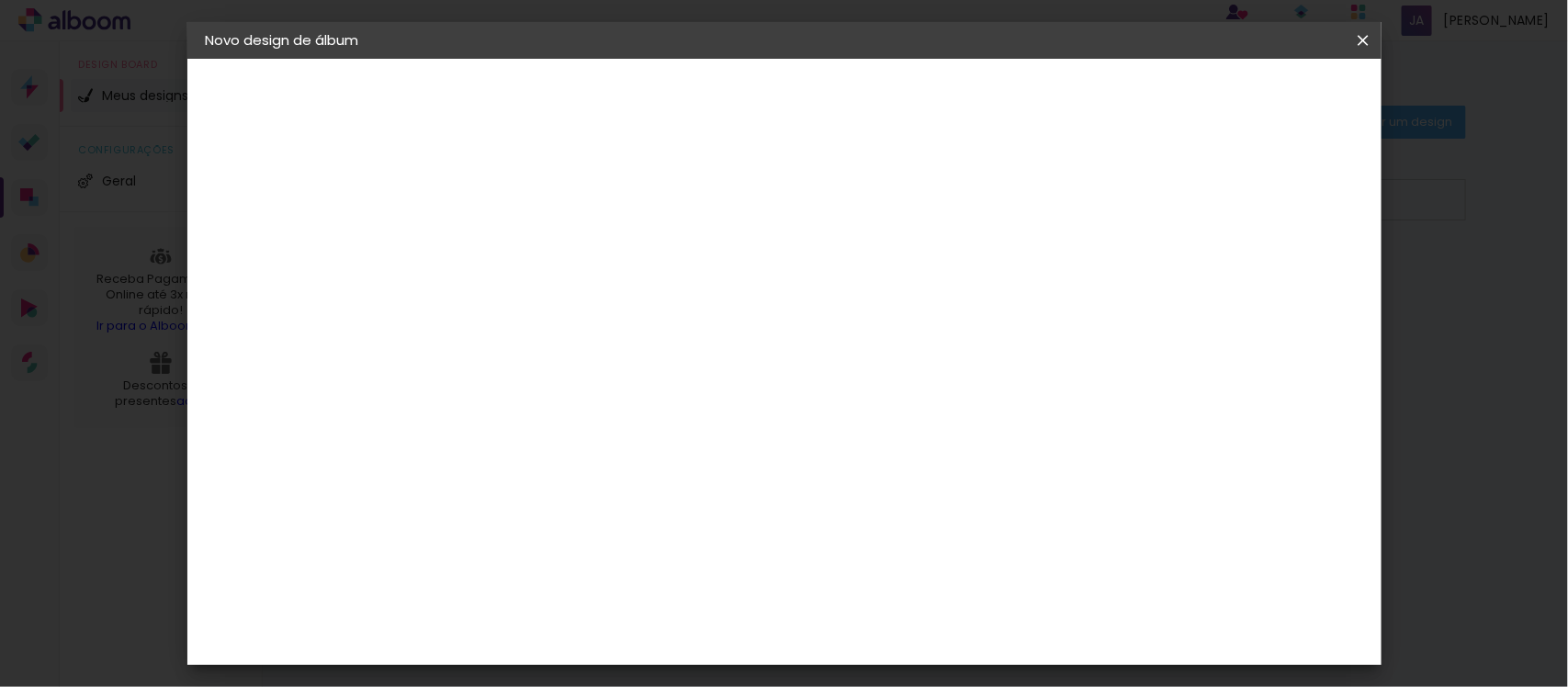
drag, startPoint x: 1252, startPoint y: 95, endPoint x: 663, endPoint y: 193, distance: 597.1
click at [692, 190] on div "mm Mostrar sangria 40.5 cm Largura da página 30.5 cm Altura 81 cm Largura da lâ…" at bounding box center [858, 137] width 864 height 157
click at [479, 191] on input "2" at bounding box center [492, 197] width 64 height 23
type input "3"
type paper-input "3"
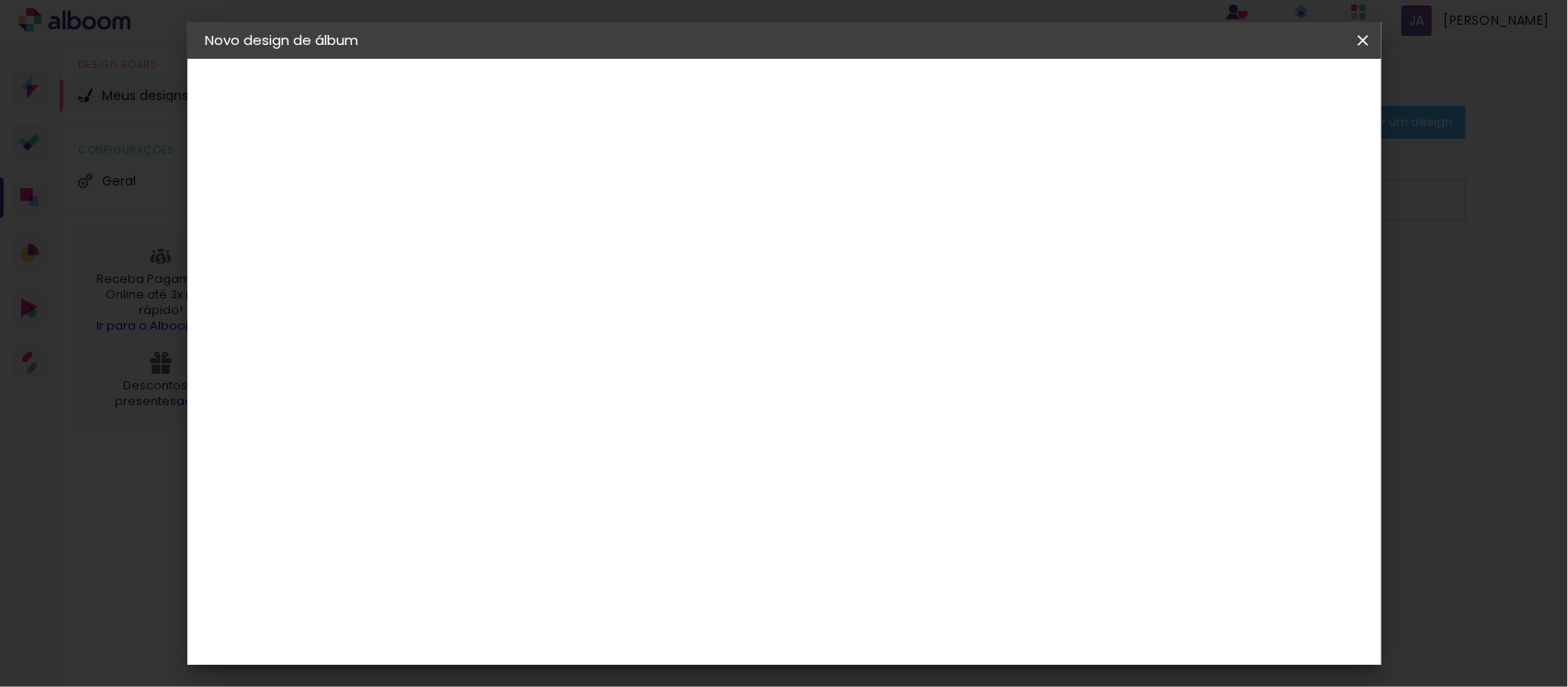
click at [505, 195] on input "3" at bounding box center [492, 197] width 64 height 23
type input "4"
type paper-input "4"
click at [506, 195] on input "4" at bounding box center [492, 197] width 64 height 23
type input "5"
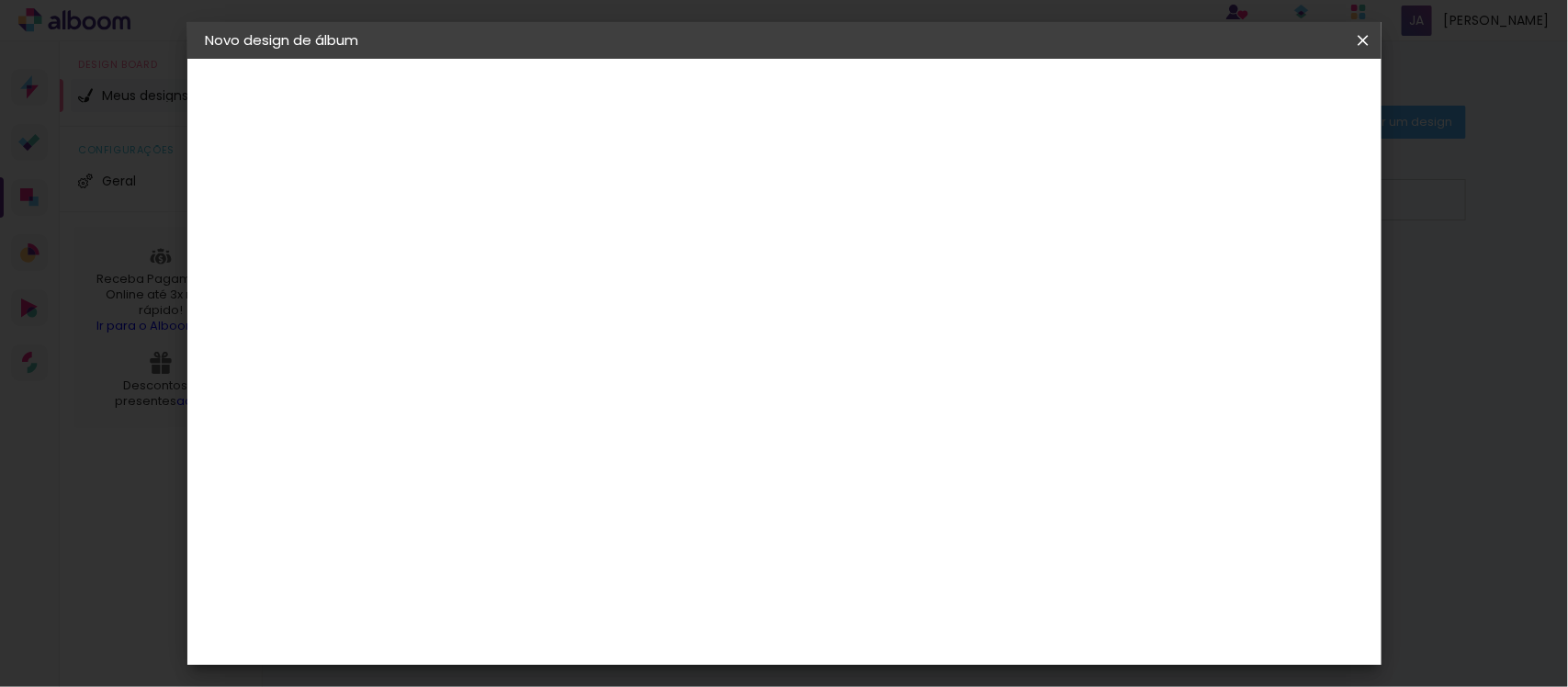
type paper-input "5"
click at [505, 200] on input "5" at bounding box center [492, 197] width 64 height 23
type input "4"
type paper-input "4"
click at [508, 207] on input "4" at bounding box center [492, 197] width 64 height 23
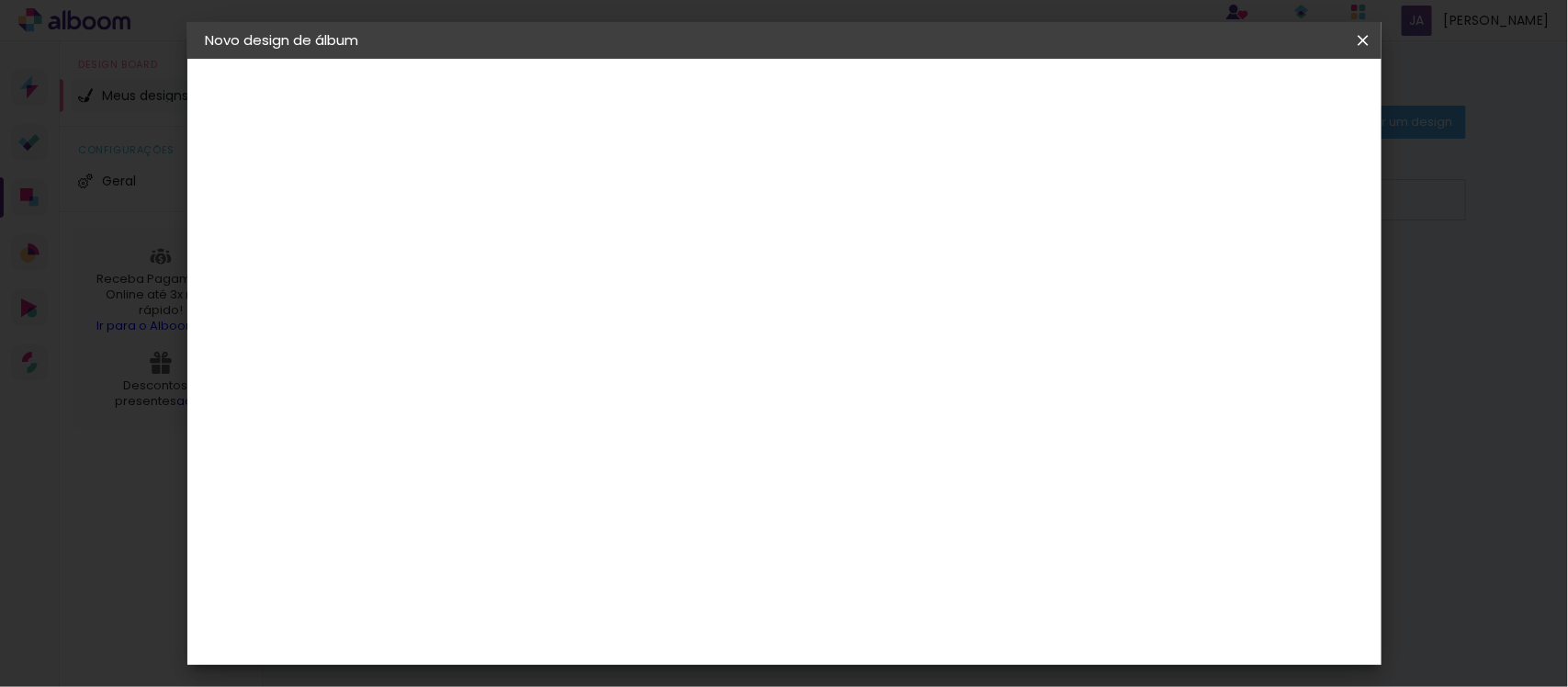
click at [1245, 101] on span "Iniciar design" at bounding box center [1203, 97] width 84 height 13
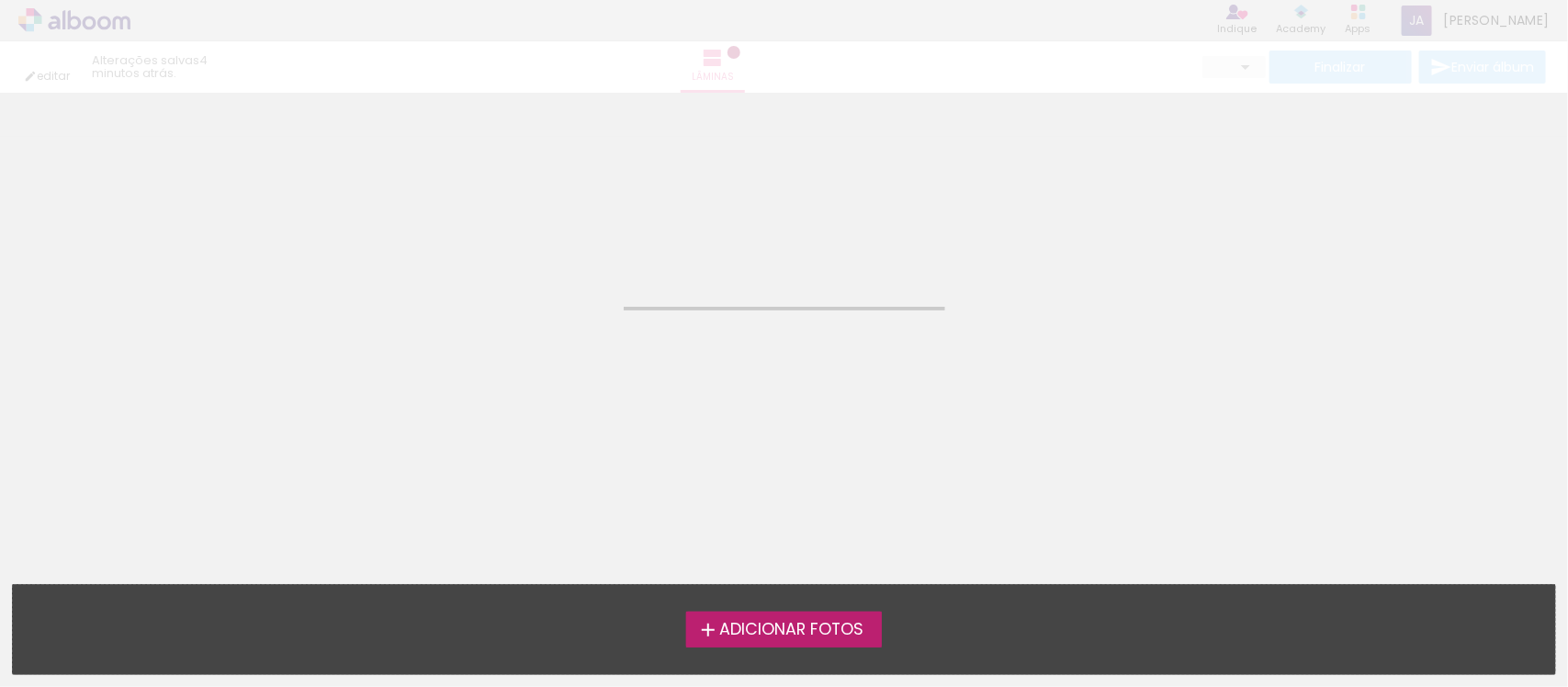
click at [863, 637] on span "Adicionar Fotos" at bounding box center [790, 630] width 145 height 17
click at [0, 0] on input "file" at bounding box center [0, 0] width 0 height 0
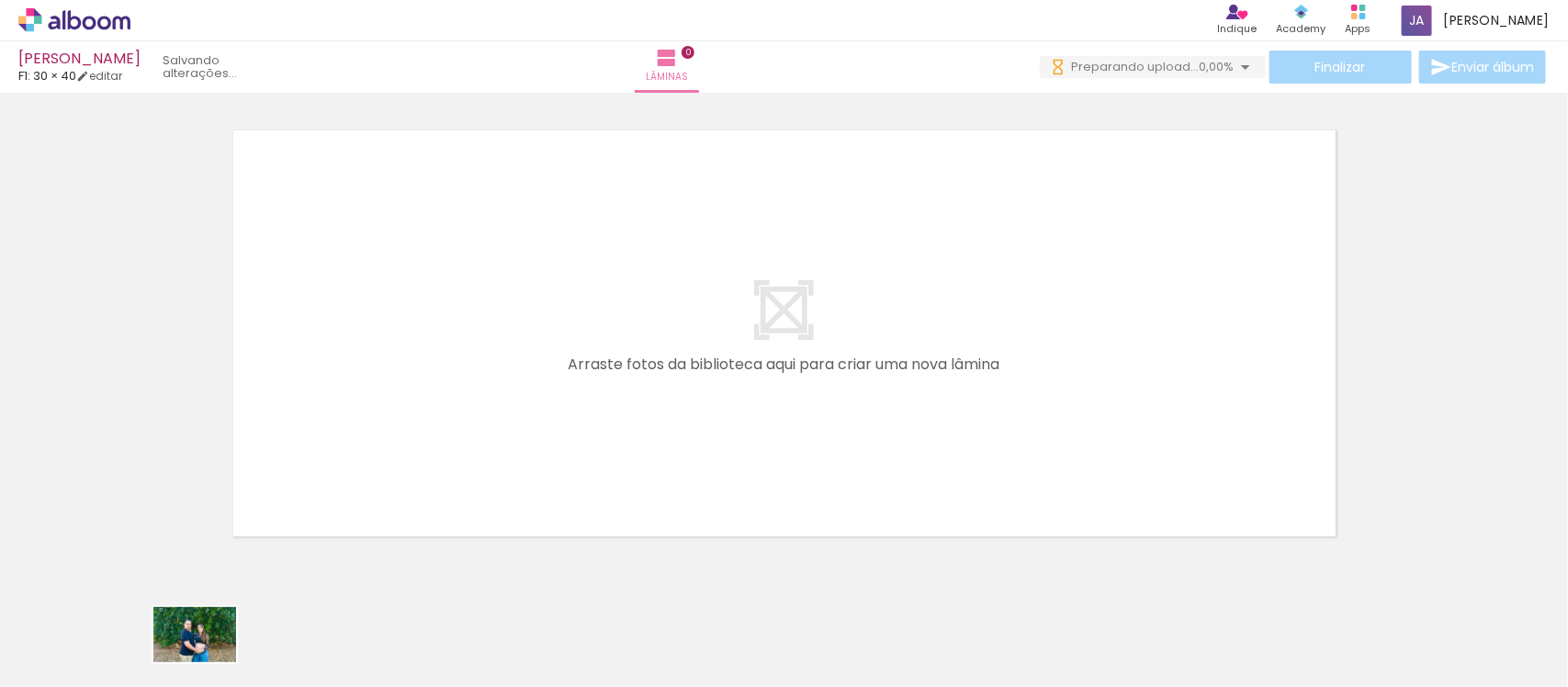
drag, startPoint x: 216, startPoint y: 638, endPoint x: 386, endPoint y: 584, distance: 178.4
click at [204, 653] on div at bounding box center [183, 625] width 83 height 55
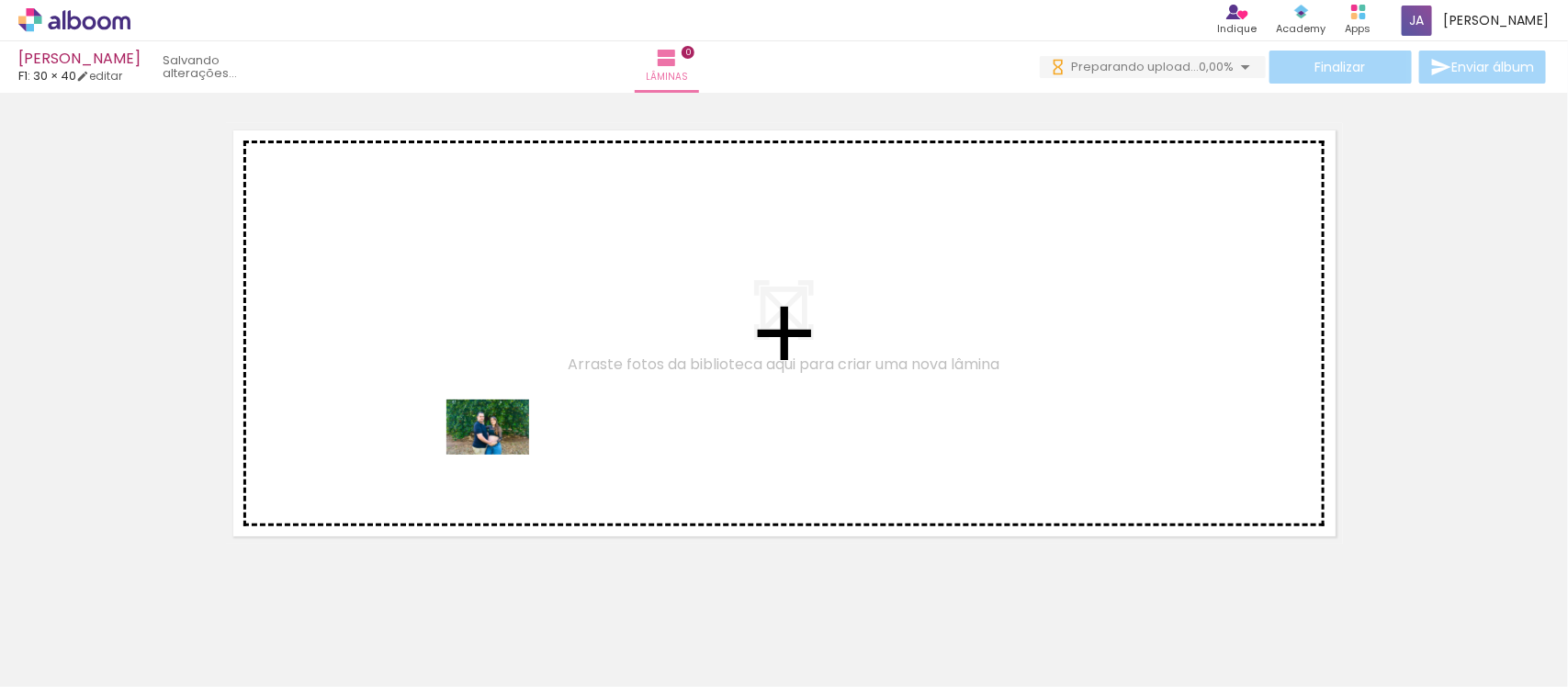
drag, startPoint x: 234, startPoint y: 627, endPoint x: 860, endPoint y: 426, distance: 657.5
click at [530, 432] on quentale-workspace at bounding box center [784, 343] width 1568 height 687
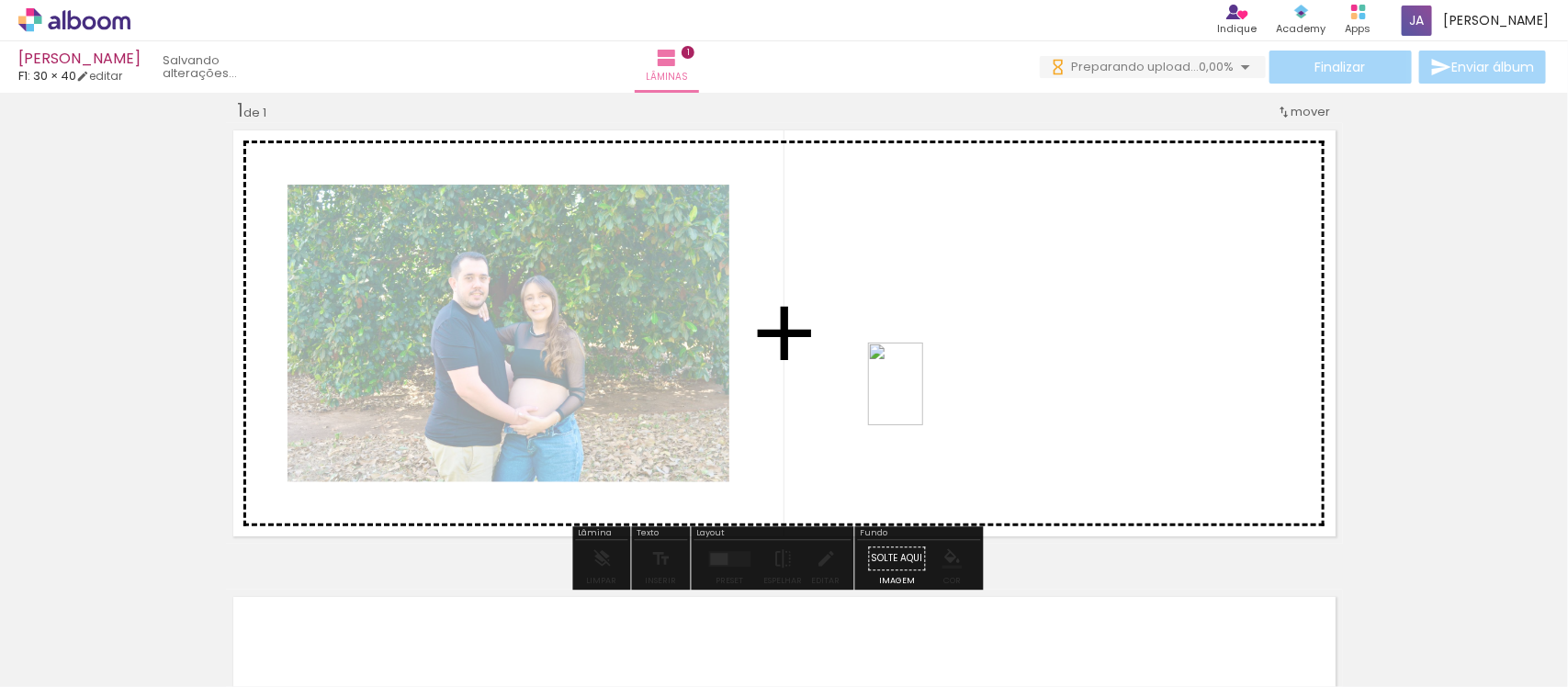
drag, startPoint x: 317, startPoint y: 654, endPoint x: 464, endPoint y: 538, distance: 187.3
click at [929, 392] on quentale-workspace at bounding box center [784, 343] width 1568 height 687
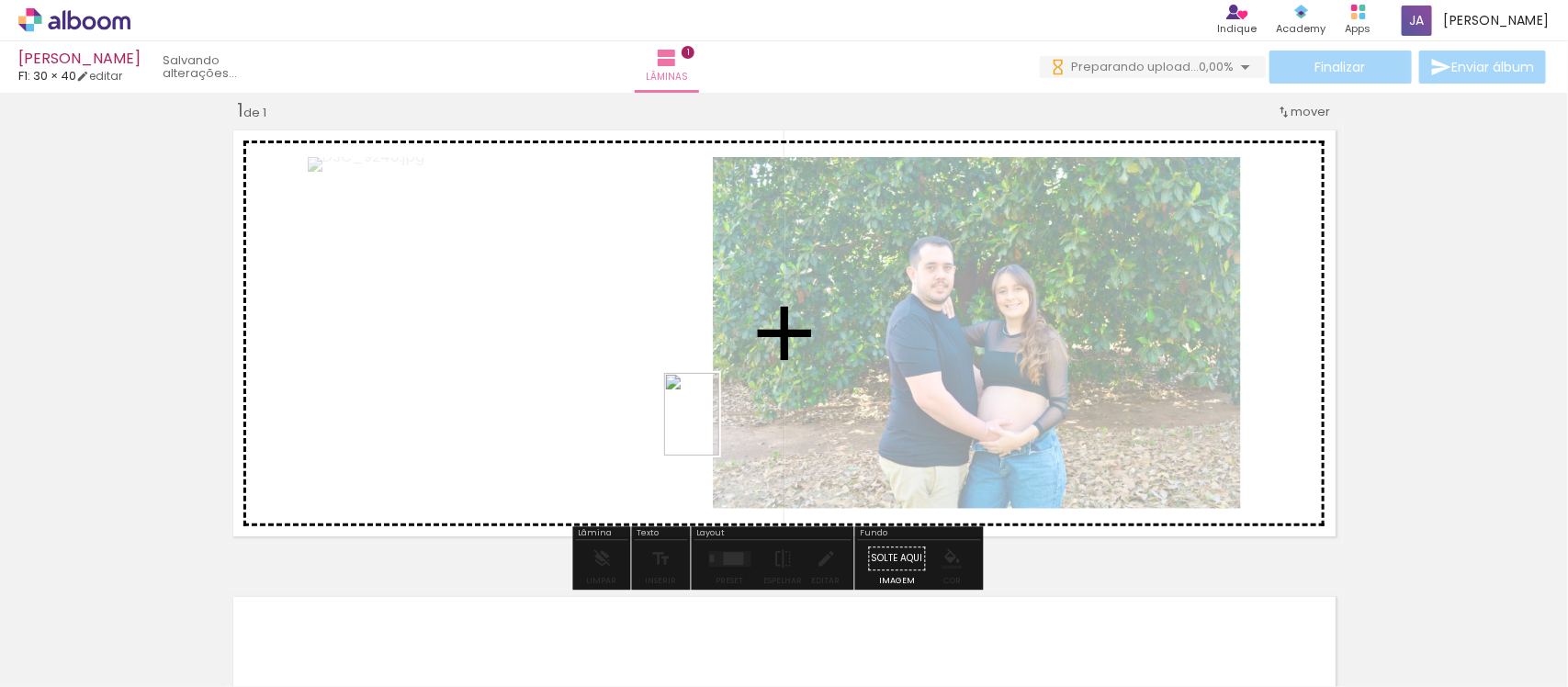
drag, startPoint x: 528, startPoint y: 576, endPoint x: 530, endPoint y: 623, distance: 47.0
click at [714, 425] on quentale-workspace at bounding box center [784, 343] width 1568 height 687
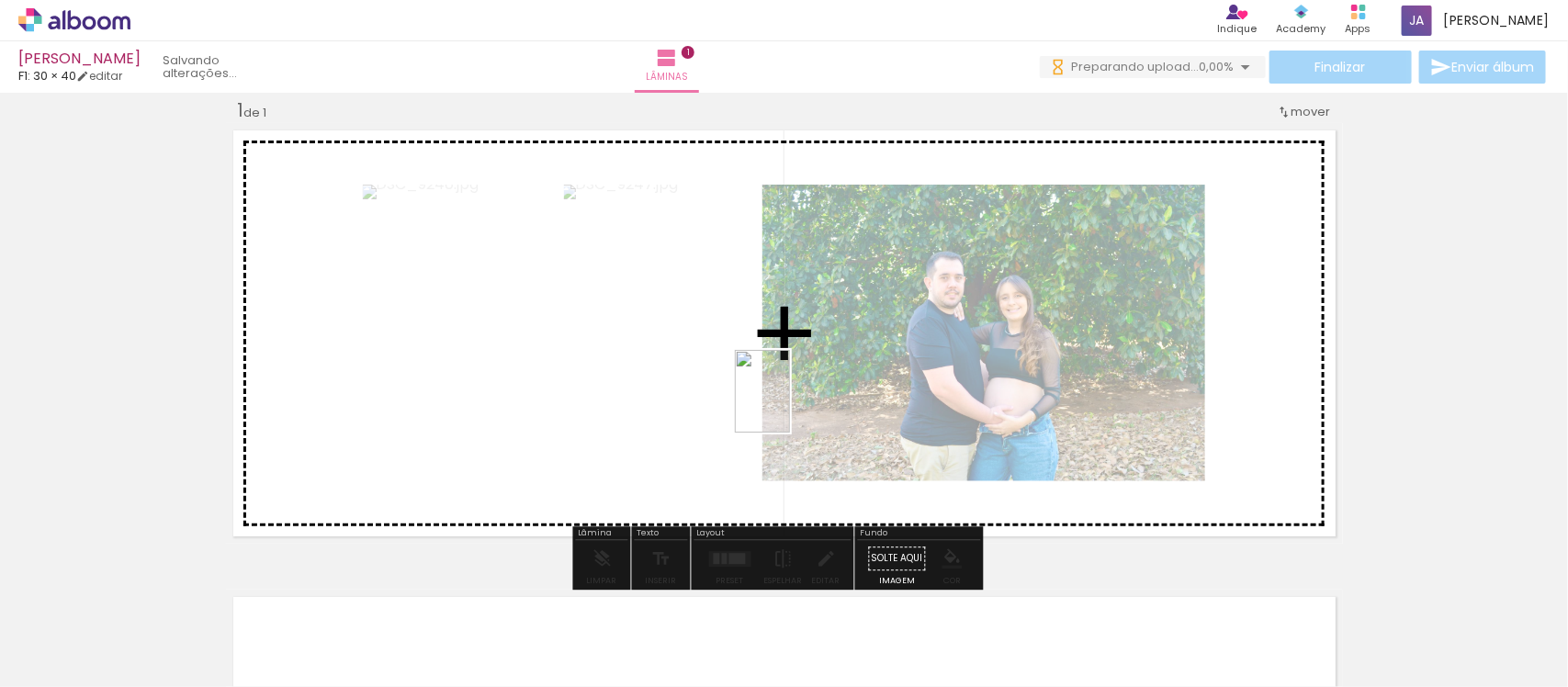
drag, startPoint x: 501, startPoint y: 630, endPoint x: 630, endPoint y: 634, distance: 129.1
click at [841, 383] on quentale-workspace at bounding box center [784, 343] width 1568 height 687
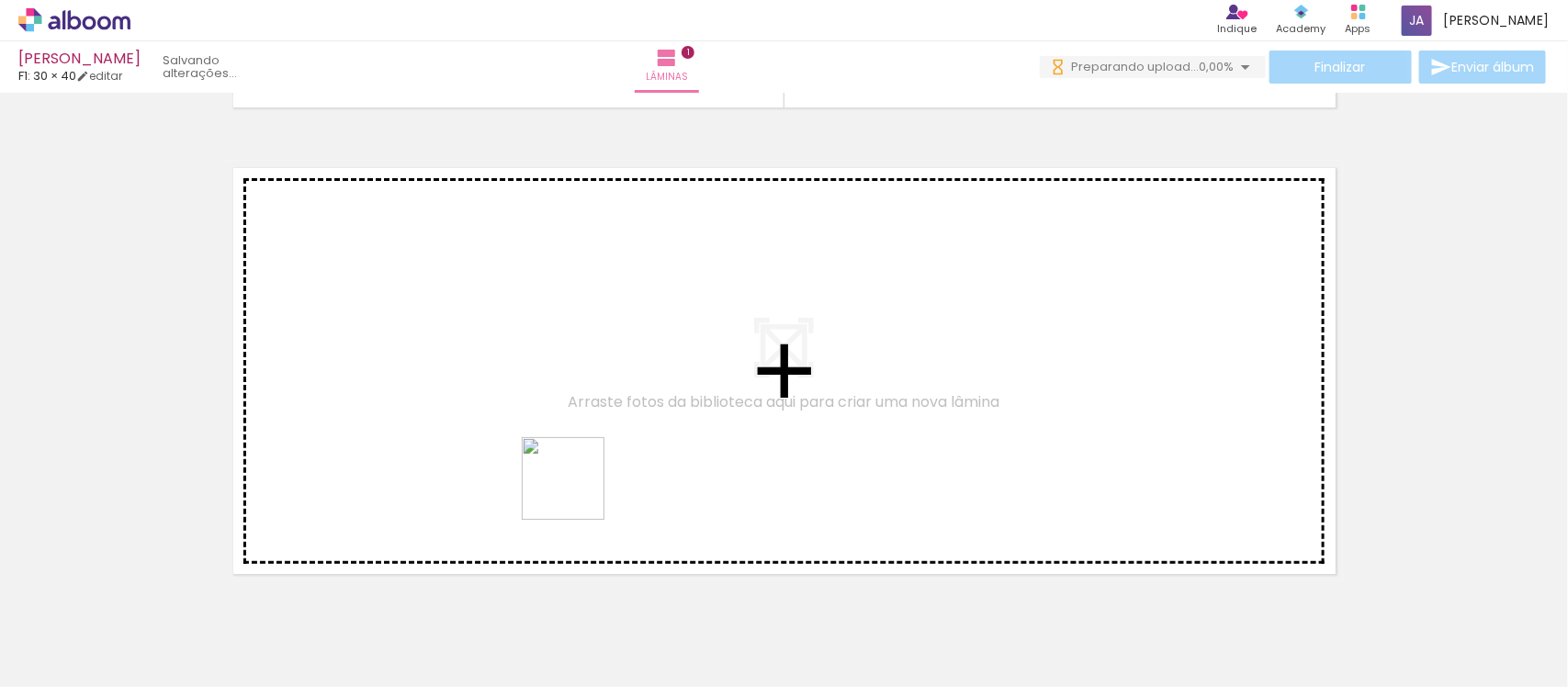
drag, startPoint x: 617, startPoint y: 616, endPoint x: 706, endPoint y: 590, distance: 92.7
click at [569, 466] on quentale-workspace at bounding box center [784, 343] width 1568 height 687
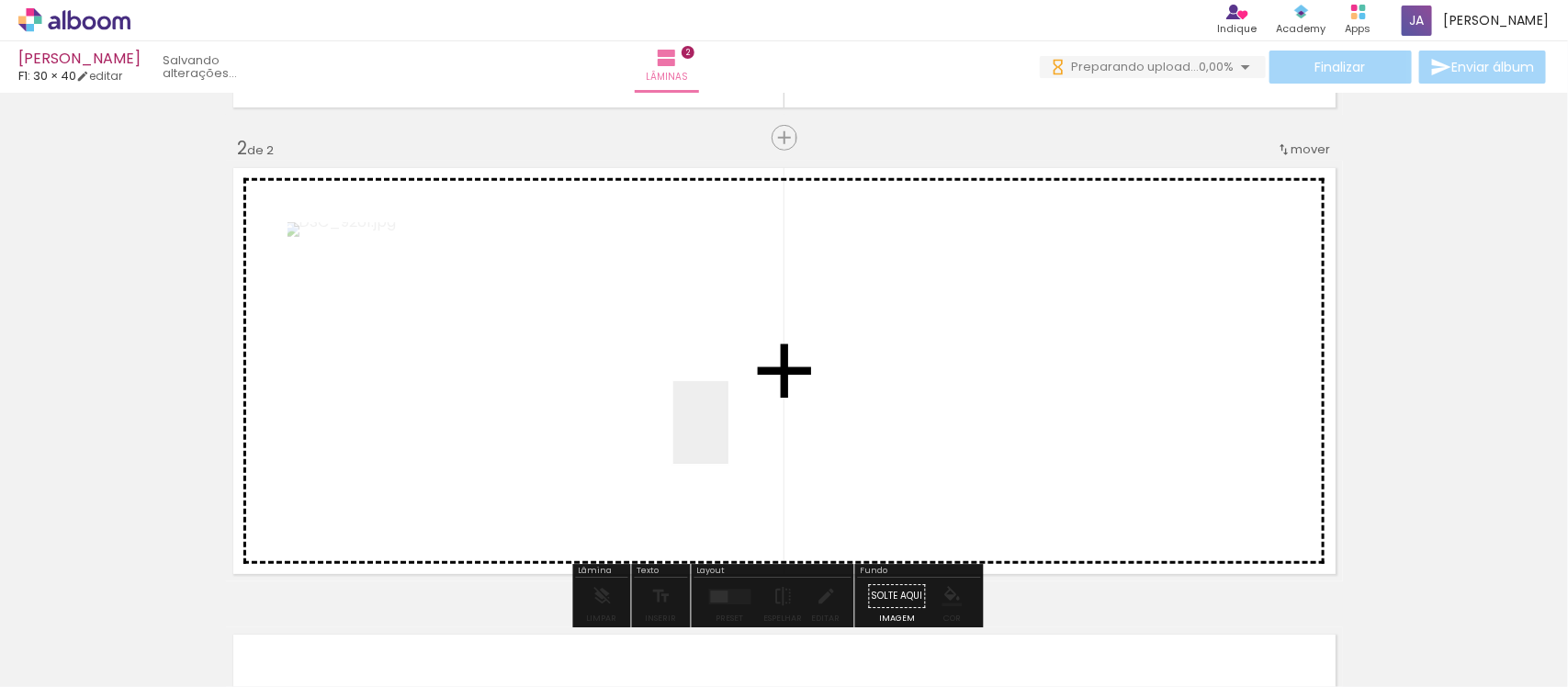
drag, startPoint x: 729, startPoint y: 441, endPoint x: 796, endPoint y: 649, distance: 218.5
click at [729, 435] on quentale-workspace at bounding box center [784, 343] width 1568 height 687
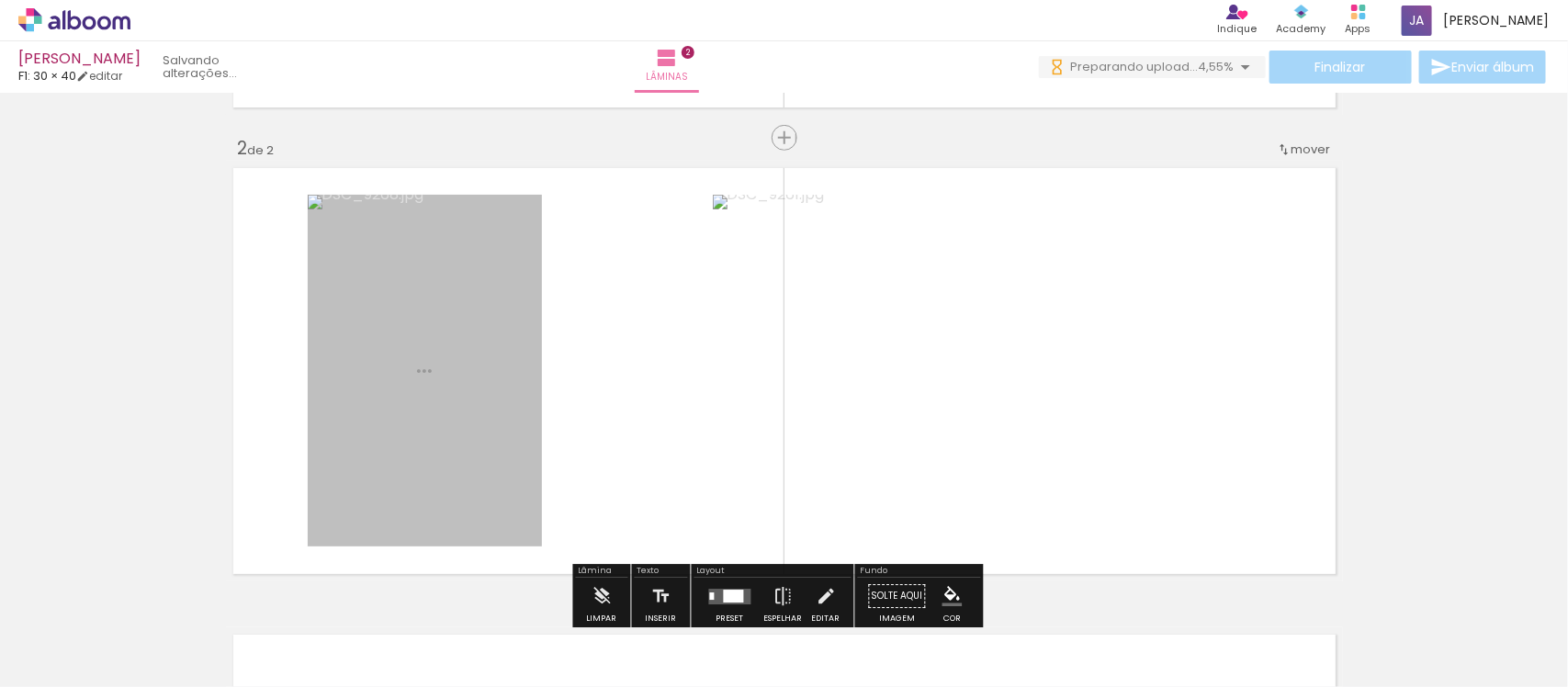
scroll to position [490, 0]
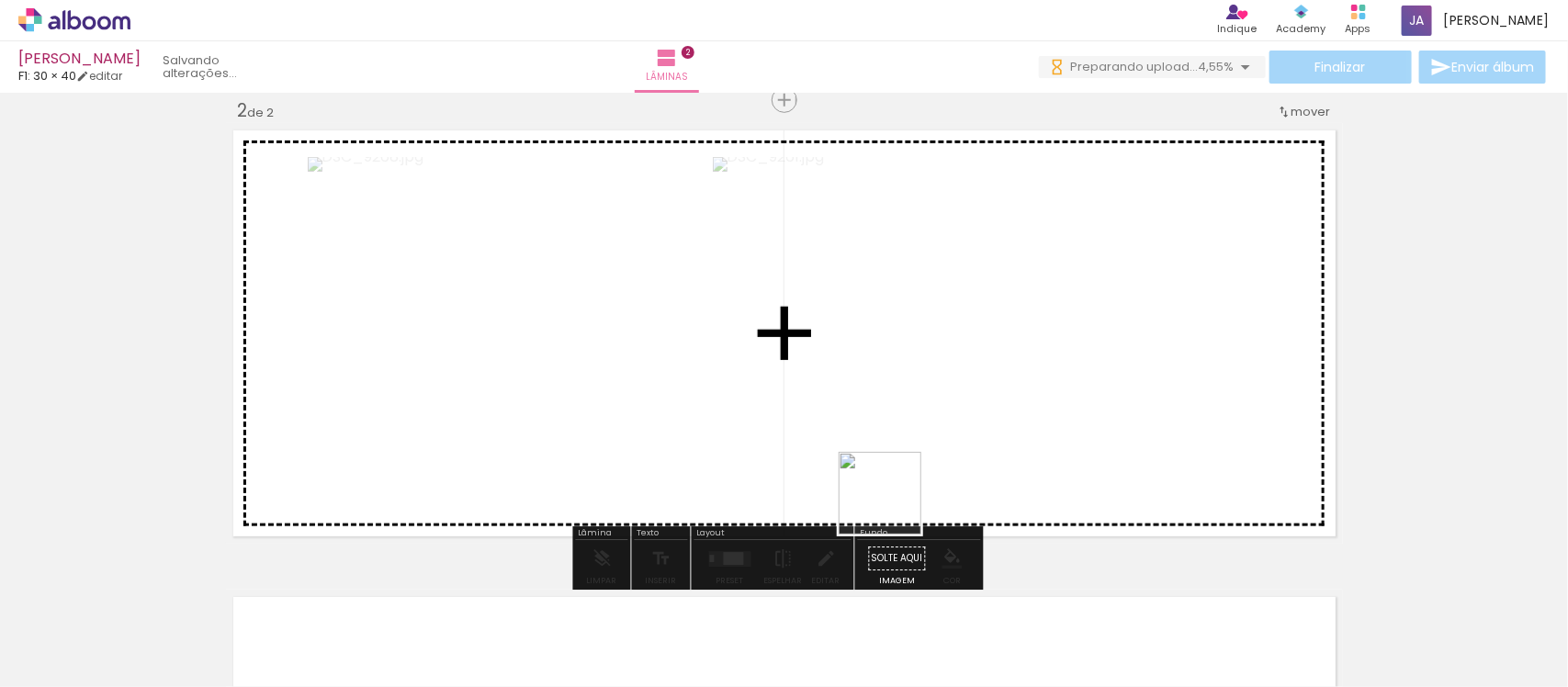
drag, startPoint x: 797, startPoint y: 644, endPoint x: 905, endPoint y: 480, distance: 196.4
click at [905, 480] on quentale-workspace at bounding box center [784, 343] width 1568 height 687
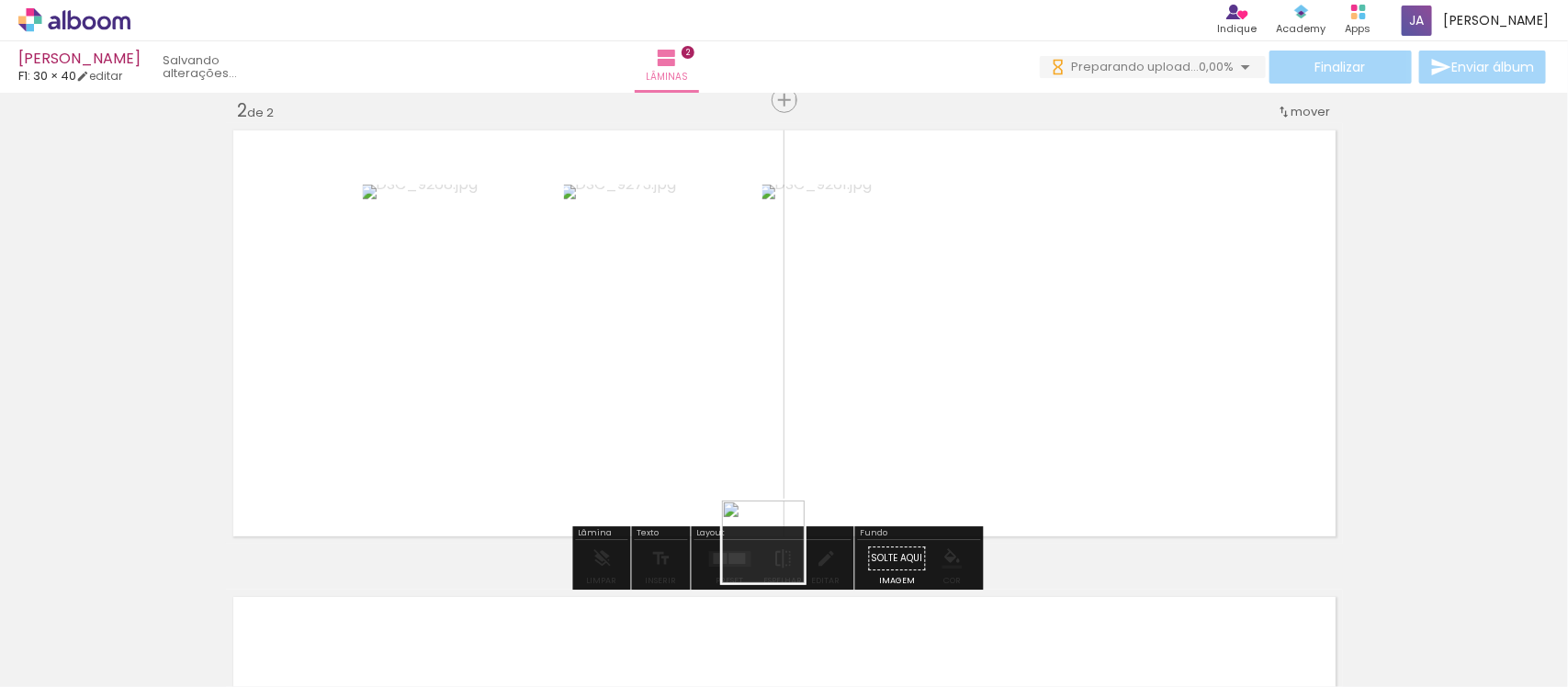
scroll to position [0, 0]
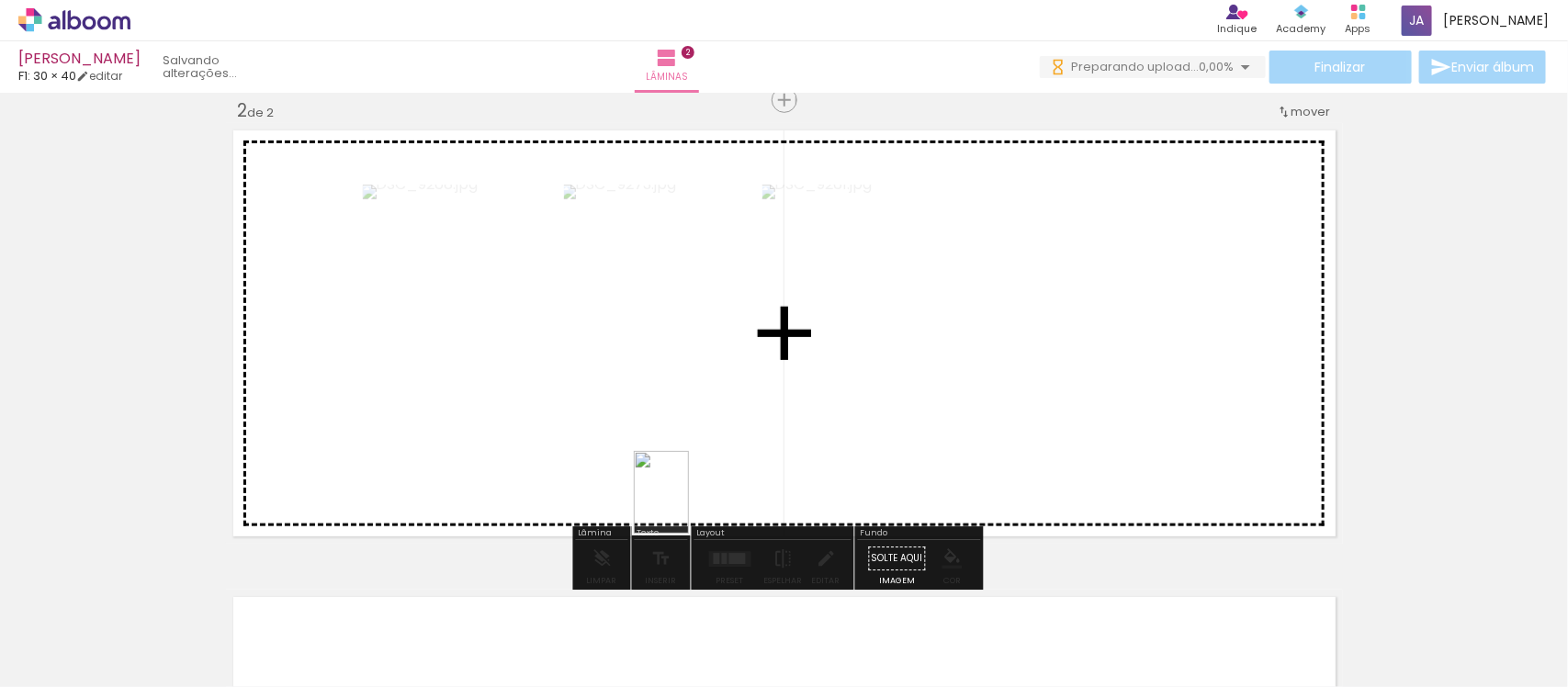
drag, startPoint x: 912, startPoint y: 645, endPoint x: 701, endPoint y: 462, distance: 279.3
click at [689, 498] on quentale-workspace at bounding box center [784, 343] width 1568 height 687
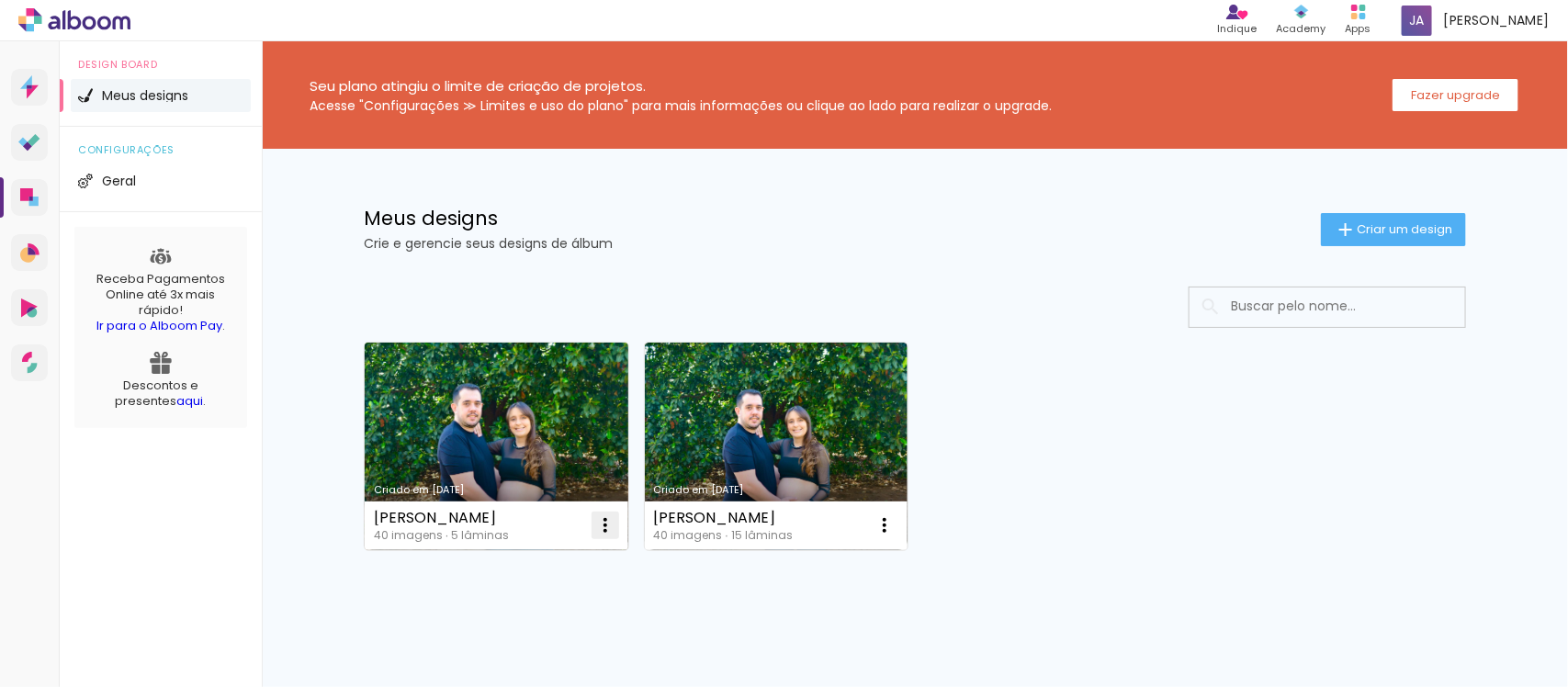
click at [604, 533] on iron-icon at bounding box center [605, 525] width 22 height 22
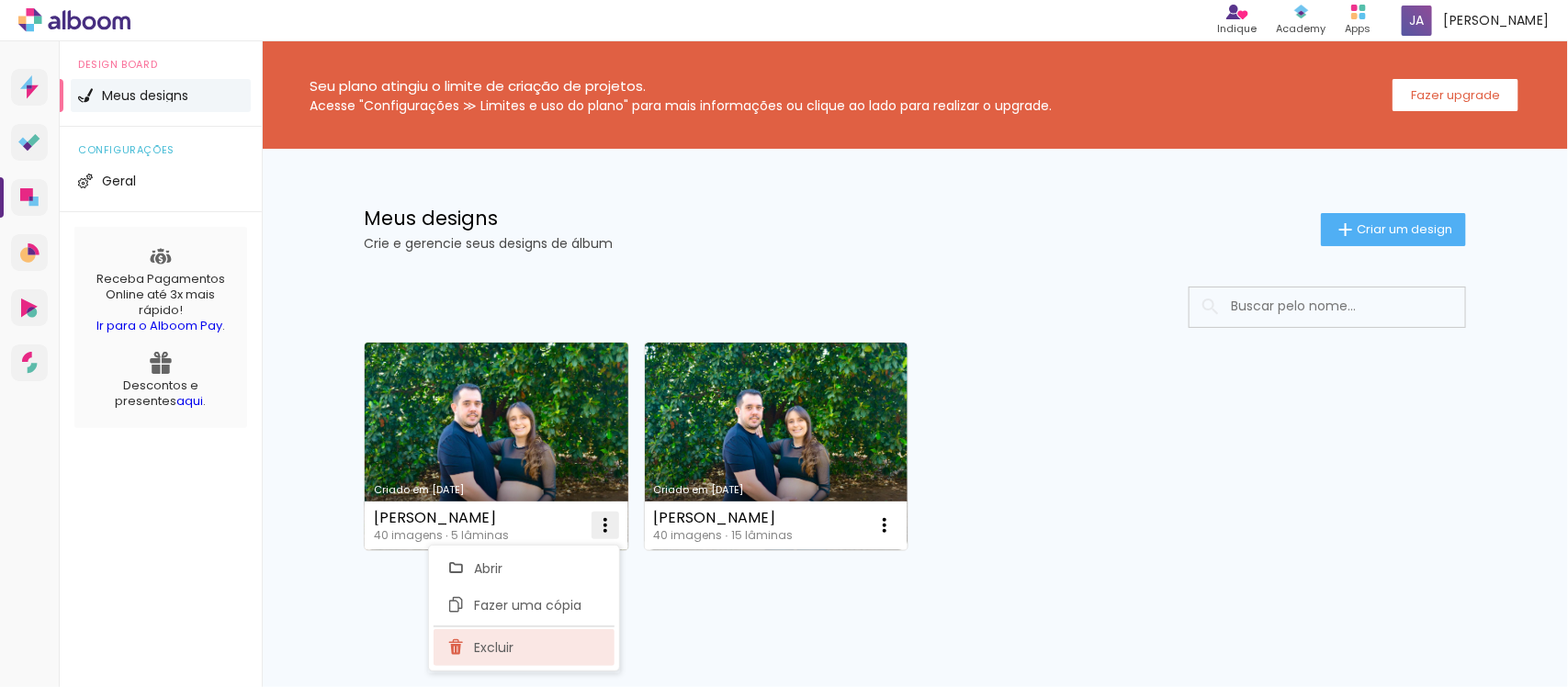
click at [548, 632] on paper-item "Excluir" at bounding box center [524, 647] width 181 height 37
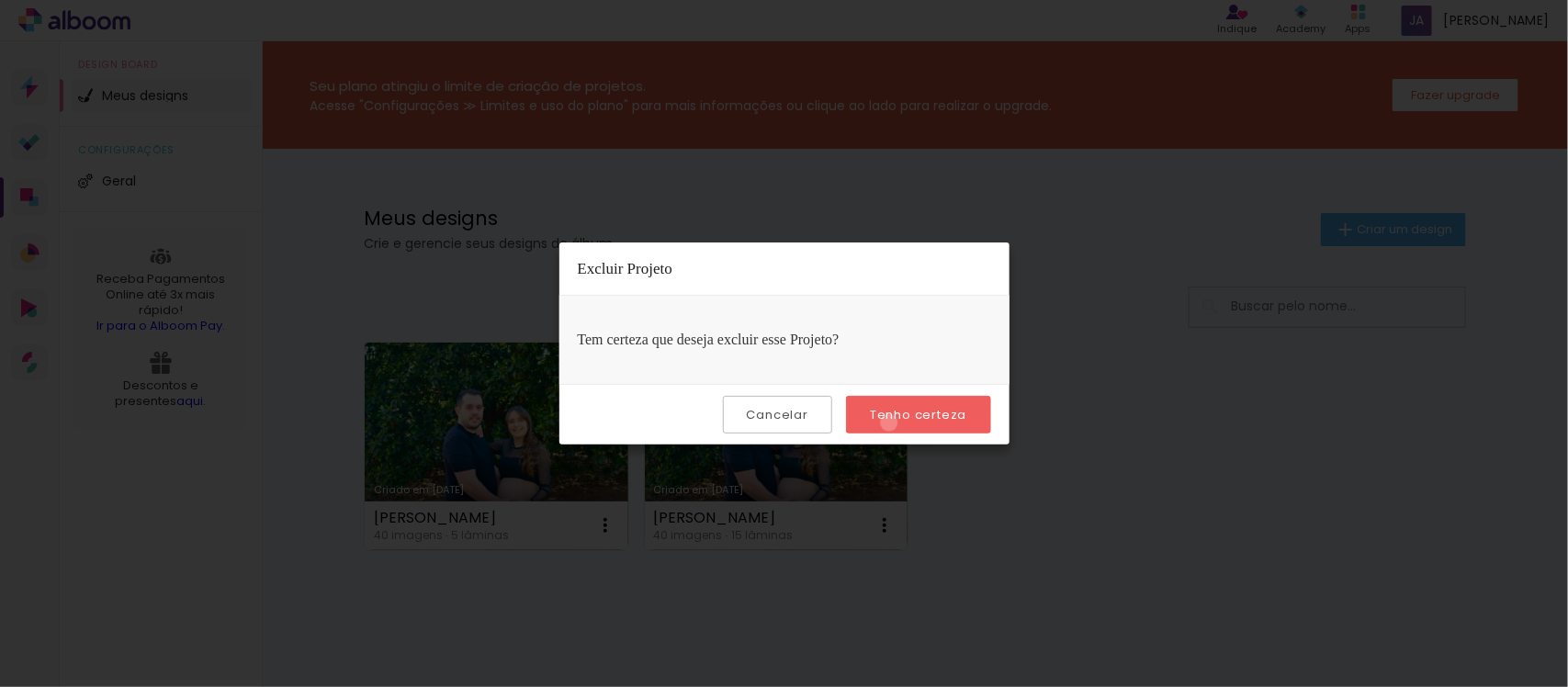
click at [892, 424] on paper-button "Tenho certeza" at bounding box center [918, 415] width 145 height 38
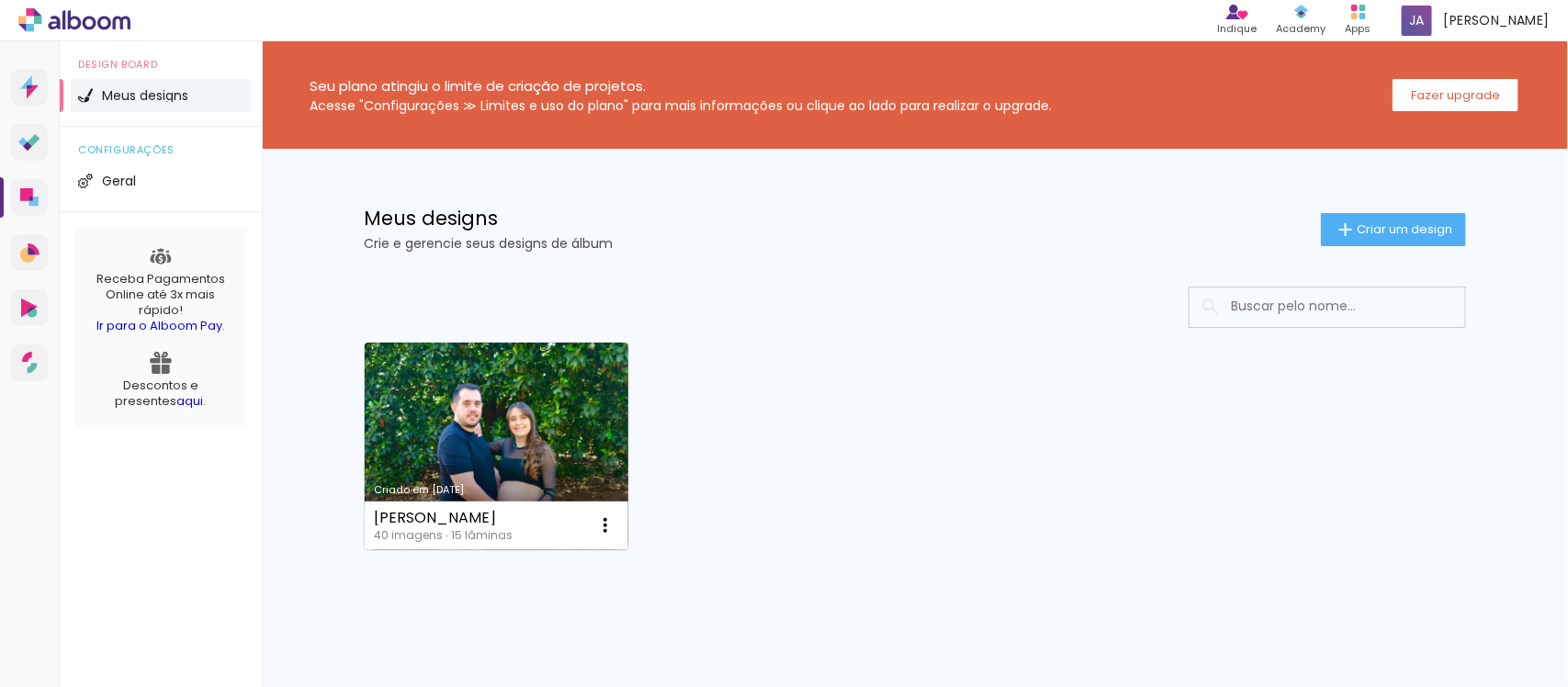
click at [581, 435] on link "Criado em [DATE]" at bounding box center [496, 447] width 263 height 207
